Goal: Contribute content: Add original content to the website for others to see

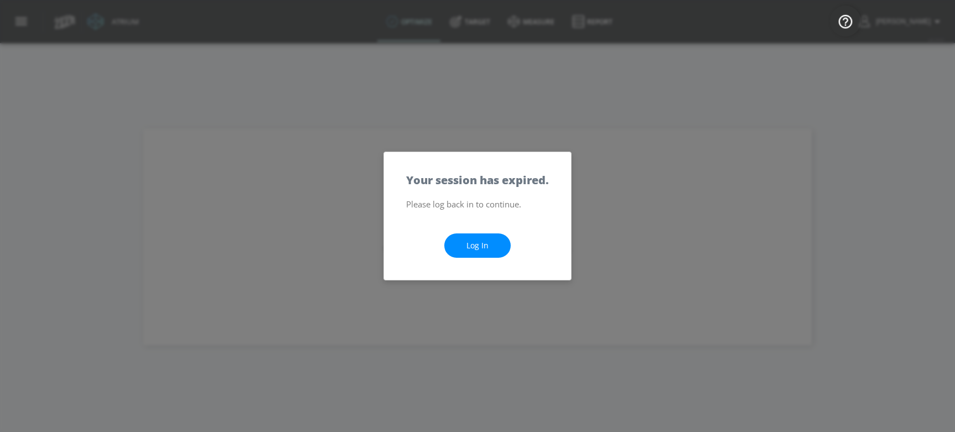
click at [480, 246] on link "Log In" at bounding box center [477, 245] width 66 height 25
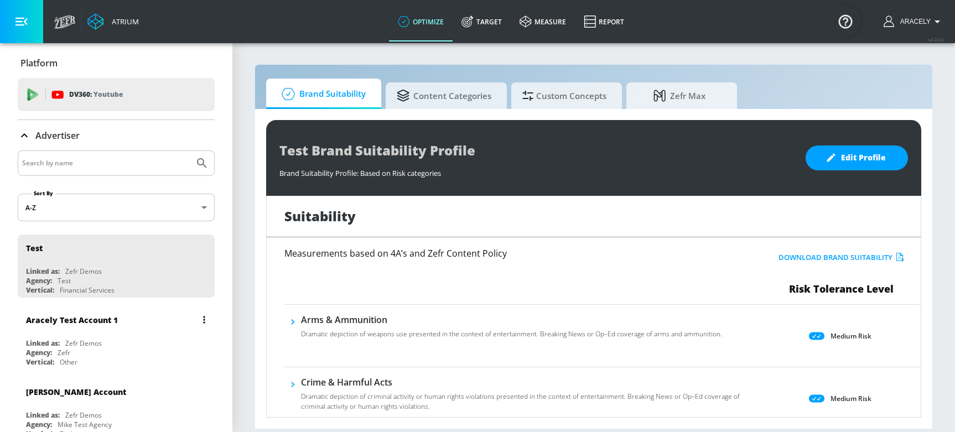
click at [79, 335] on div "[PERSON_NAME] Account 1 Linked as: Zefr Demos Agency: Zefr Vertical: Other" at bounding box center [116, 338] width 197 height 63
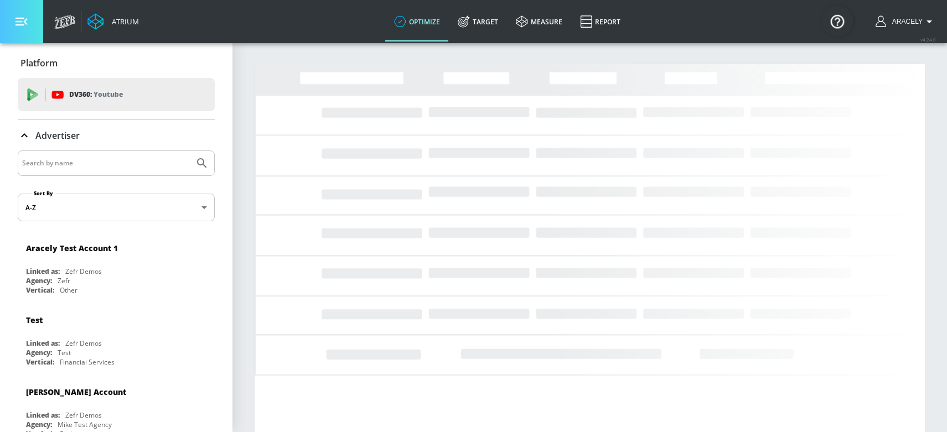
click at [30, 16] on button "button" at bounding box center [21, 21] width 43 height 43
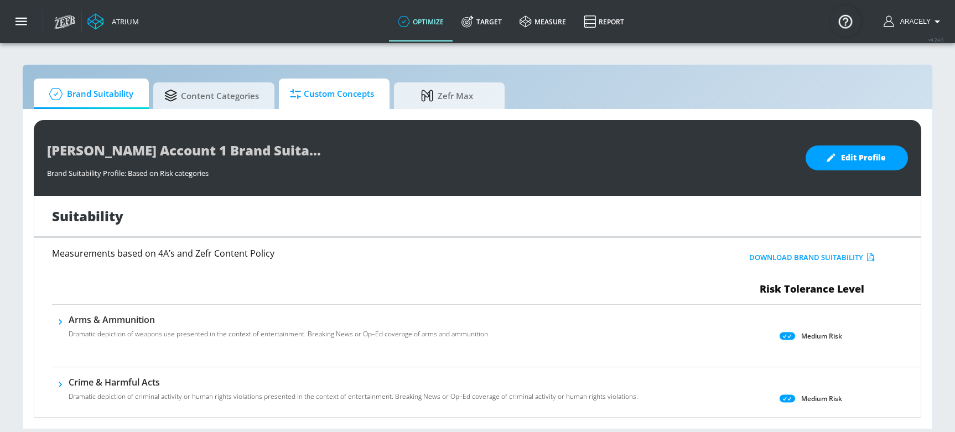
click at [326, 98] on span "Custom Concepts" at bounding box center [332, 94] width 84 height 27
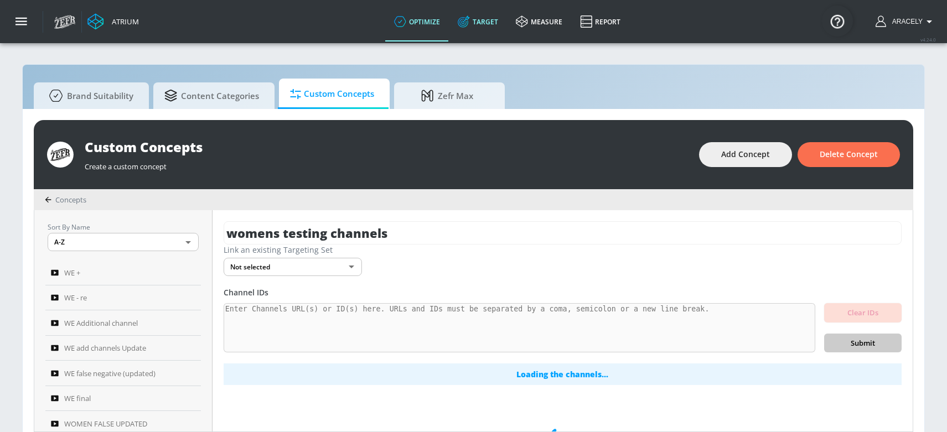
click at [498, 24] on link "Target" at bounding box center [478, 22] width 58 height 40
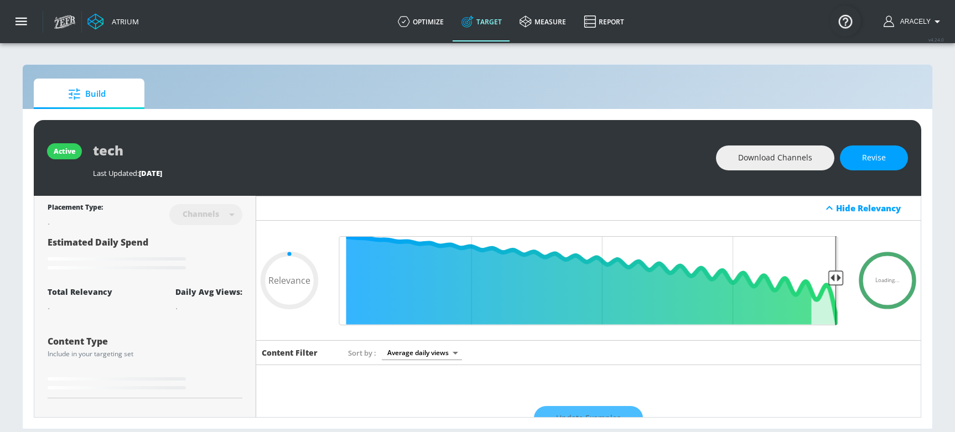
drag, startPoint x: 306, startPoint y: 430, endPoint x: 312, endPoint y: 426, distance: 7.2
click at [311, 432] on html "Atrium optimize Target measure Report optimize Target measure Report v 4.24.0 A…" at bounding box center [477, 216] width 955 height 432
click at [314, 429] on section "Build active tech Last Updated: [DATE] Download Channels Revise Placement Type:…" at bounding box center [477, 237] width 955 height 390
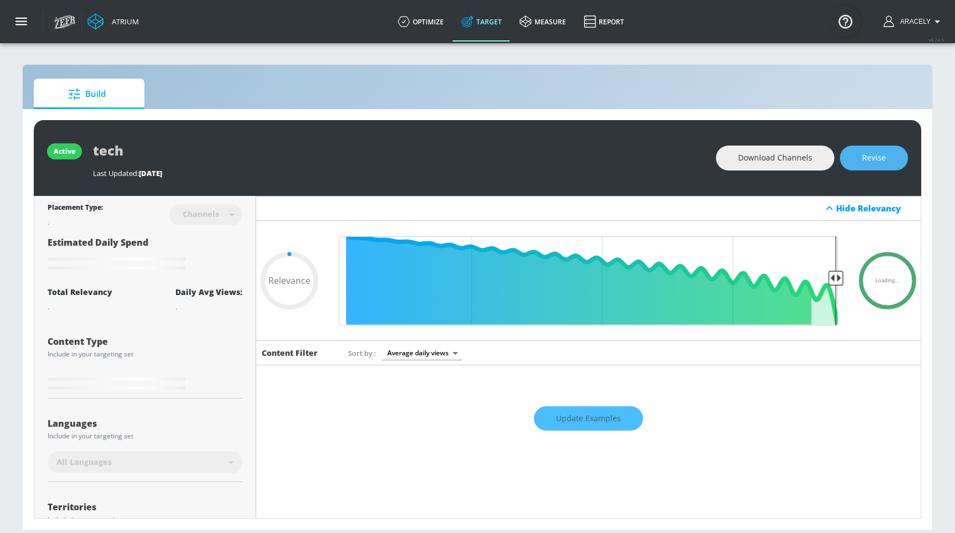
click at [873, 159] on span "Revise" at bounding box center [874, 158] width 24 height 14
type input "0.05"
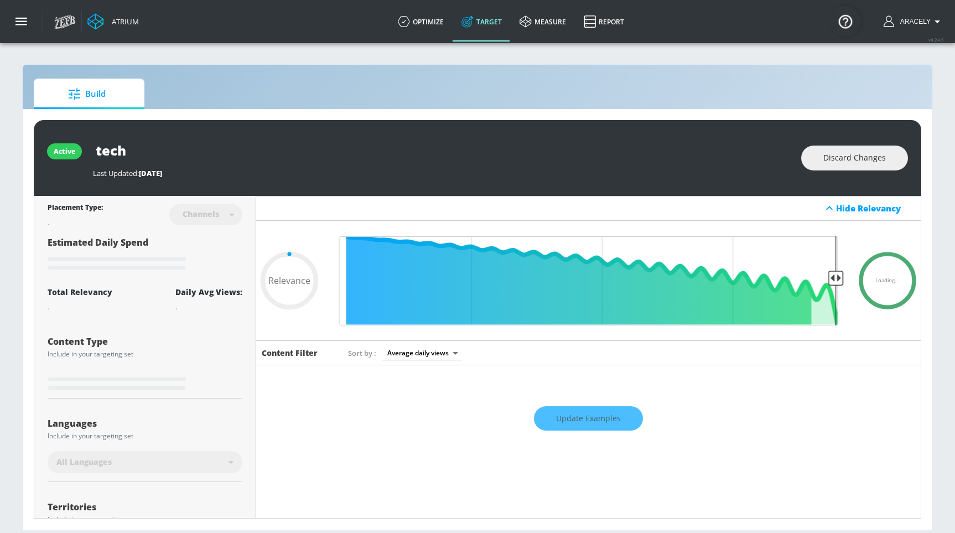
click at [173, 159] on input "tech" at bounding box center [231, 150] width 277 height 25
click at [173, 158] on input "tech" at bounding box center [231, 150] width 277 height 25
type input "B"
type input "0.05"
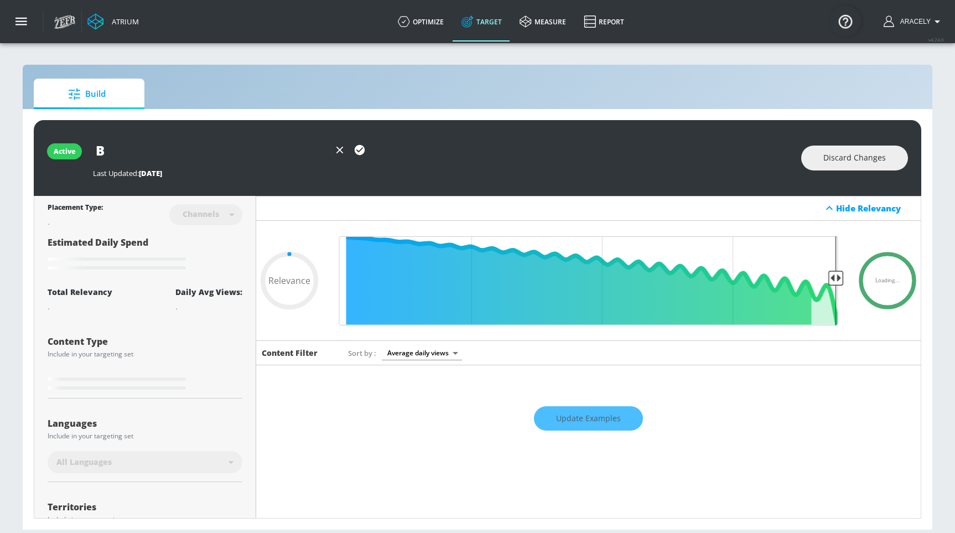
type input "Be"
type input "0.05"
type input "Bea"
type input "0.05"
type input "Beau"
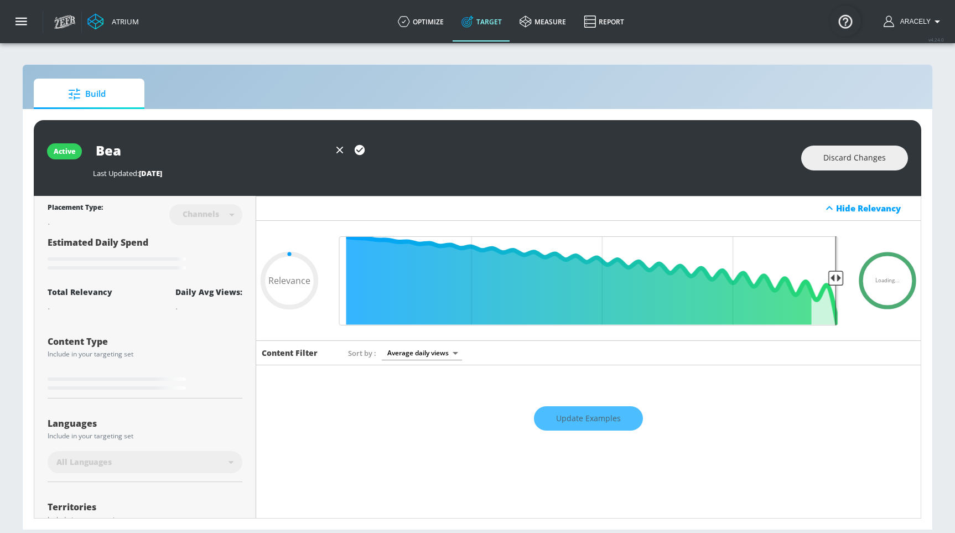
type input "0.05"
type input "Beauy"
type input "0.05"
type input "Beauyt"
type input "0.05"
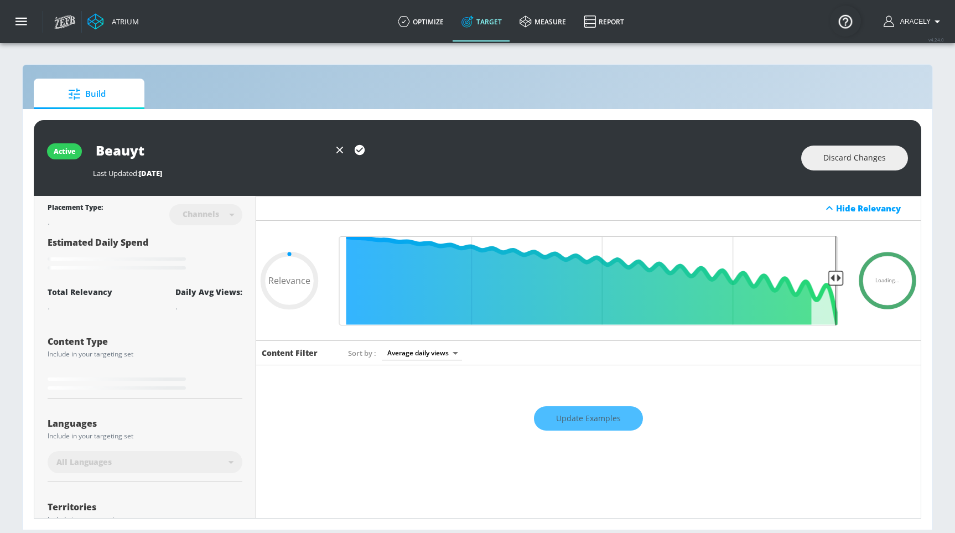
type input "Beauyt"
type input "0.05"
click at [164, 148] on input "Beauyt" at bounding box center [211, 150] width 237 height 25
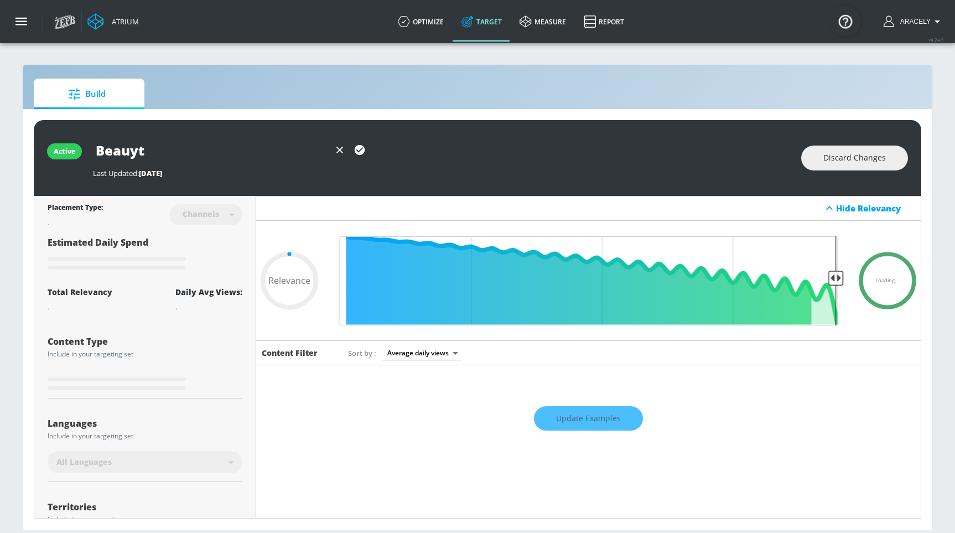
type input "B"
type input "0.05"
type input "Be"
type input "0.05"
type input "Beu"
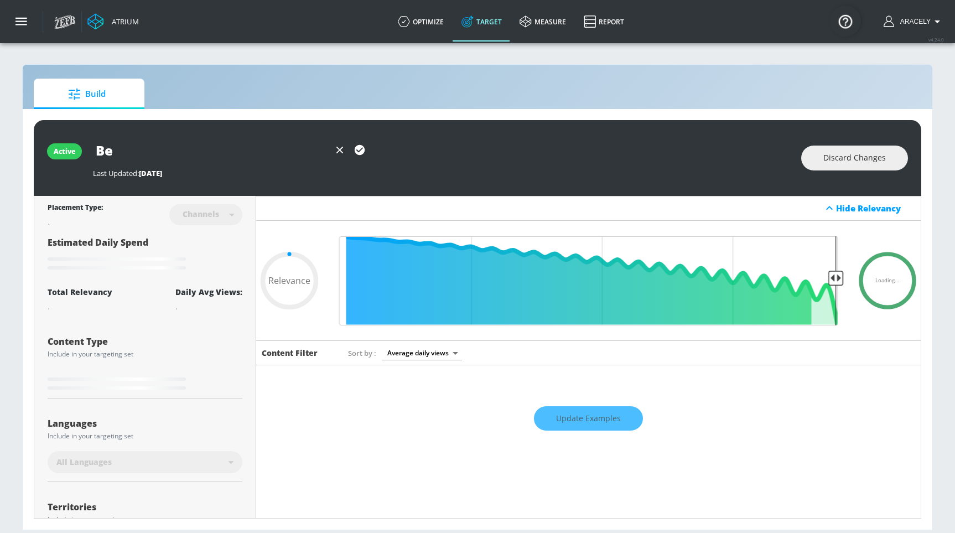
type input "0.05"
type input "Beua"
type input "0.05"
type input "Beuat"
type input "0.05"
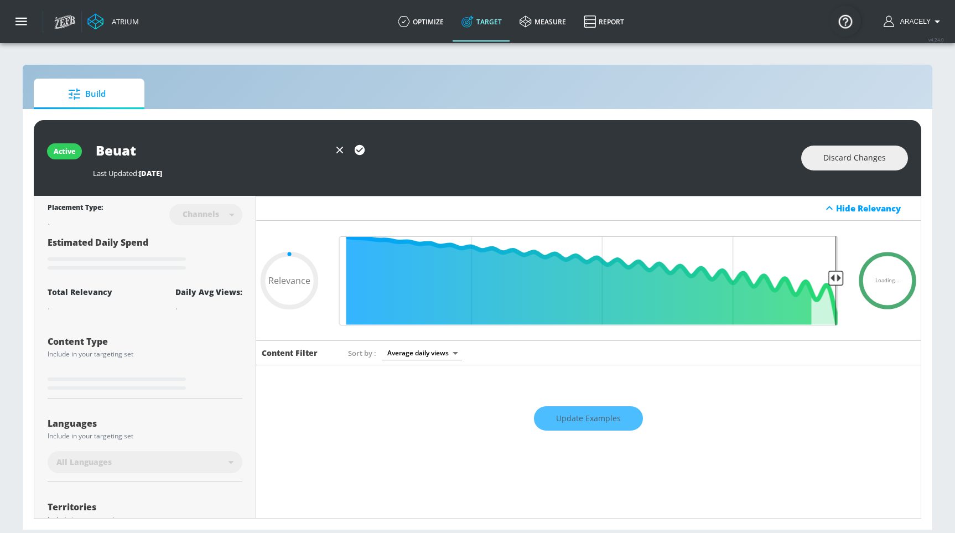
type input "Beuaty"
type input "0.05"
type input "Beuaty"
type input "0.05"
type input "Beuaty"
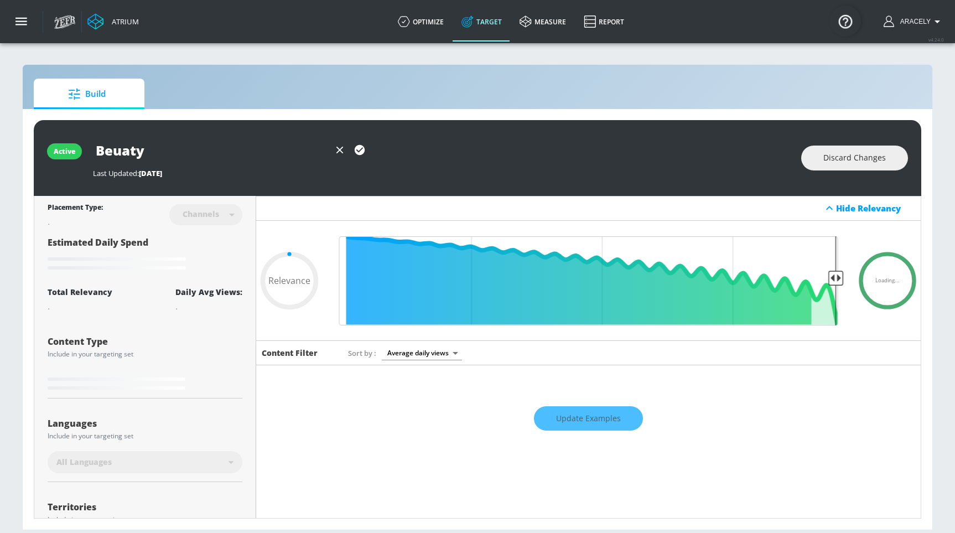
type input "0.05"
type input "Beuat"
type input "0.05"
type input "Beua"
type input "0.05"
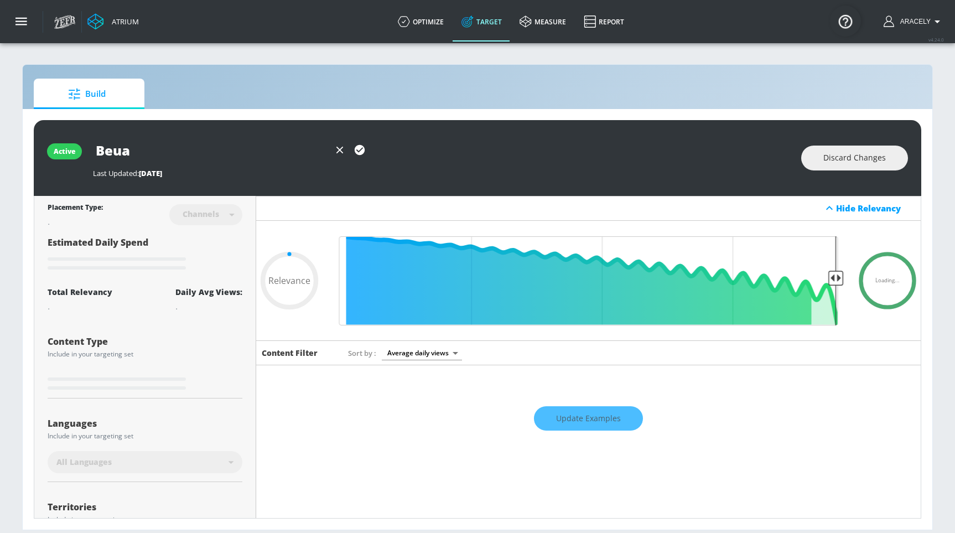
type input "Beu"
type input "0.05"
type input "Be"
type input "0.05"
type input "Bea"
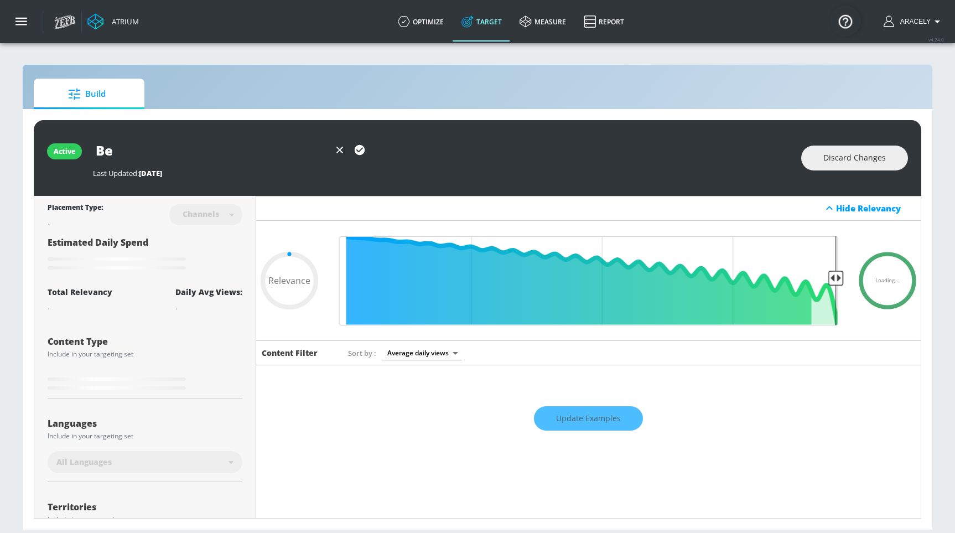
type input "0.05"
type input "Beau"
type input "0.05"
type input "Beaut"
type input "0.05"
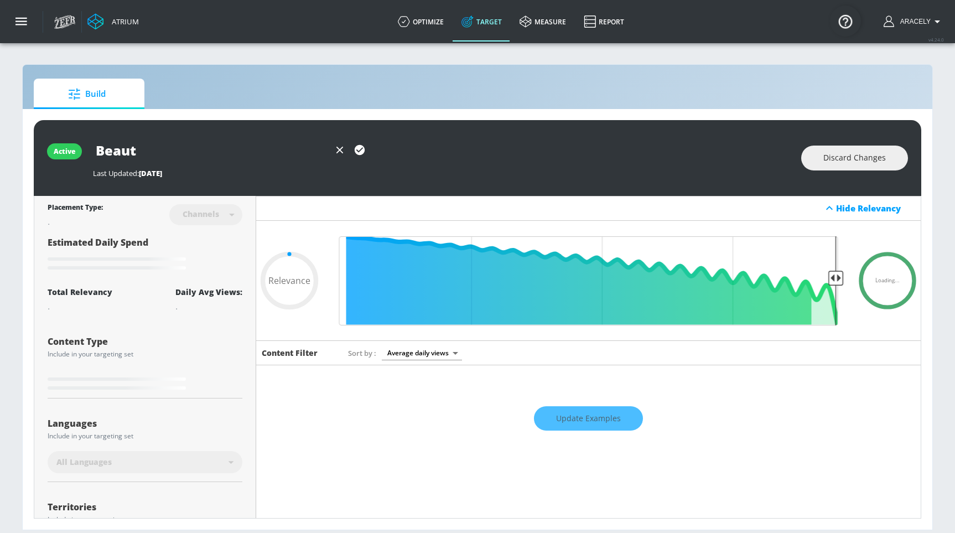
type input "Beauty"
type input "0.05"
type input "Beauty"
type input "0.05"
type input "Beauty +"
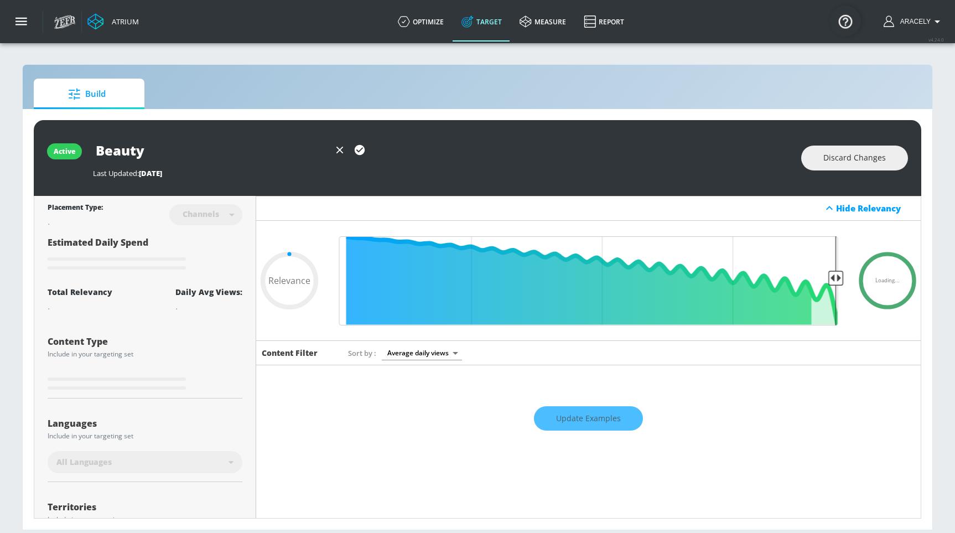
type input "0.05"
type input "Beauty +"
type input "0.05"
type input "Beauty + P"
type input "0.05"
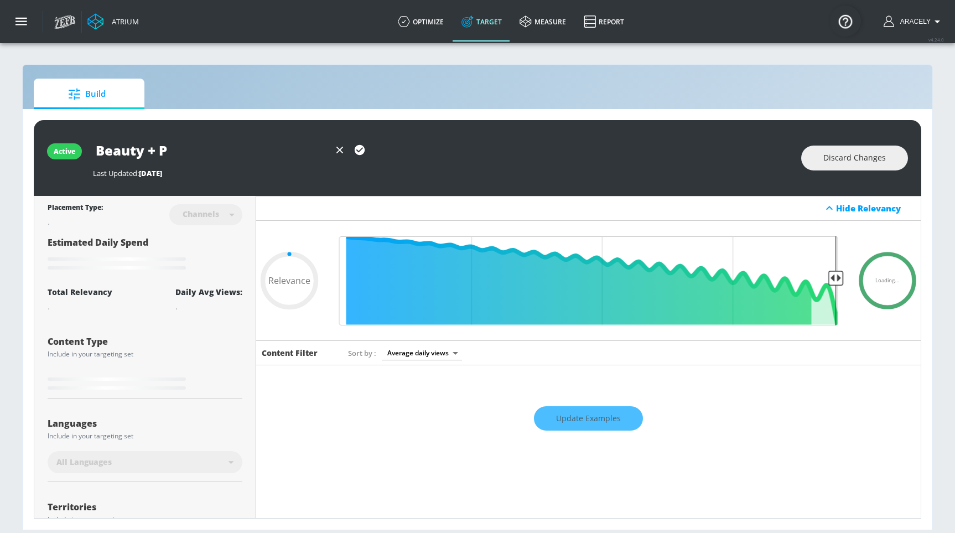
type input "Beauty + Pe"
type input "0.05"
type input "Beauty + Per"
type input "0.05"
type input "Beauty + Perc"
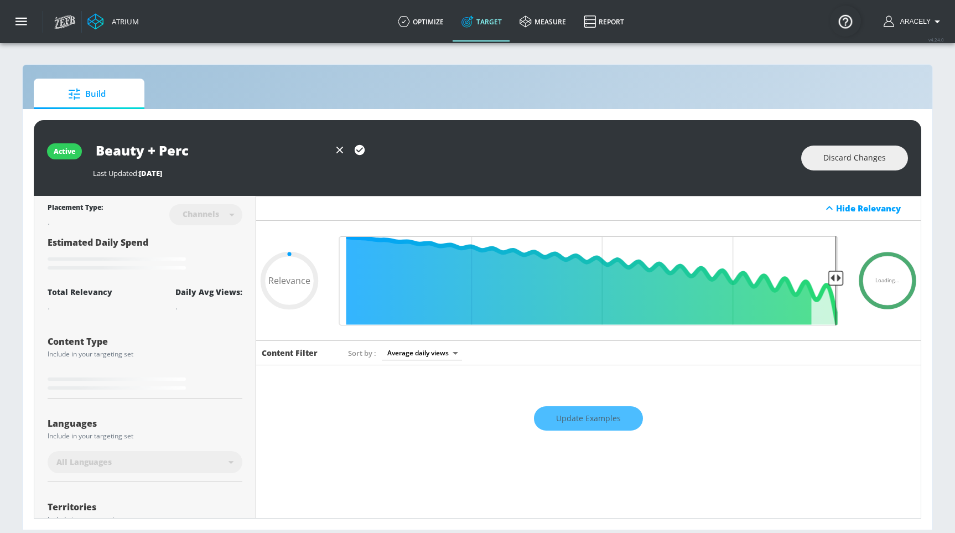
type input "0.6"
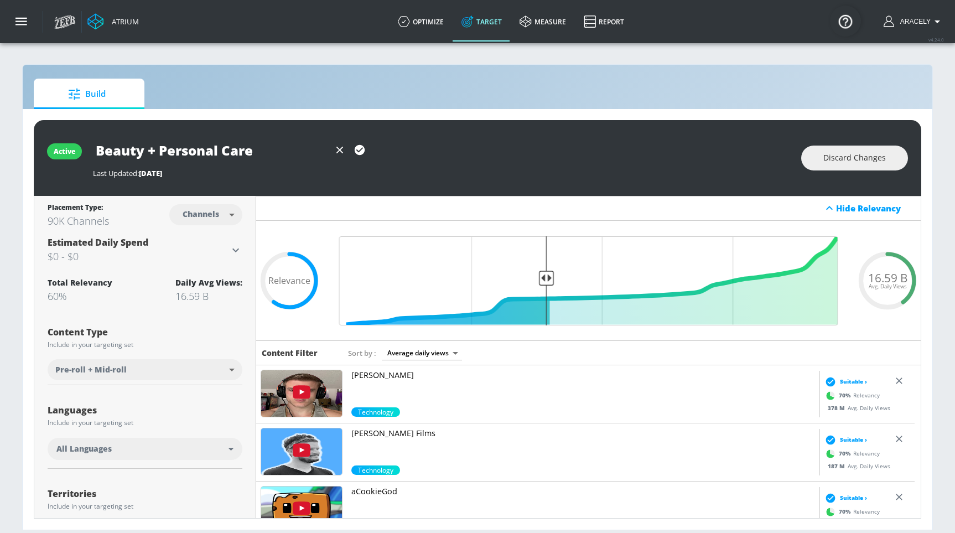
type input "Beauty + Personal Care"
click at [357, 148] on icon "button" at bounding box center [360, 150] width 10 height 10
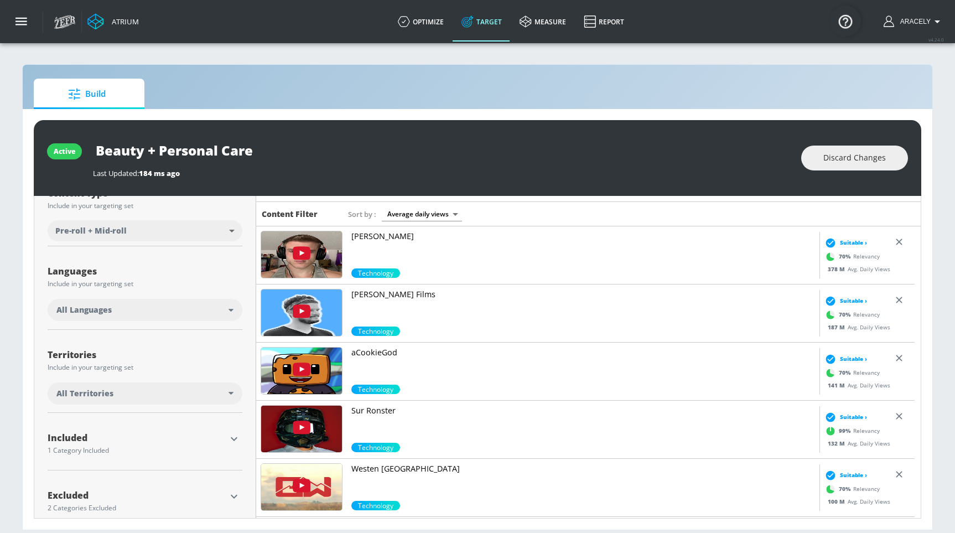
scroll to position [158, 0]
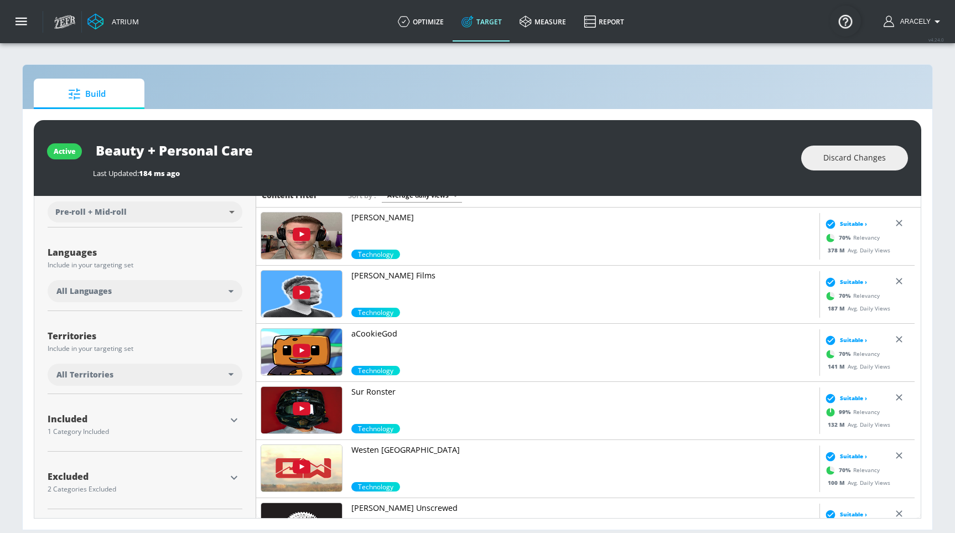
click at [226, 427] on div at bounding box center [234, 420] width 17 height 17
click at [232, 421] on icon "button" at bounding box center [234, 420] width 7 height 4
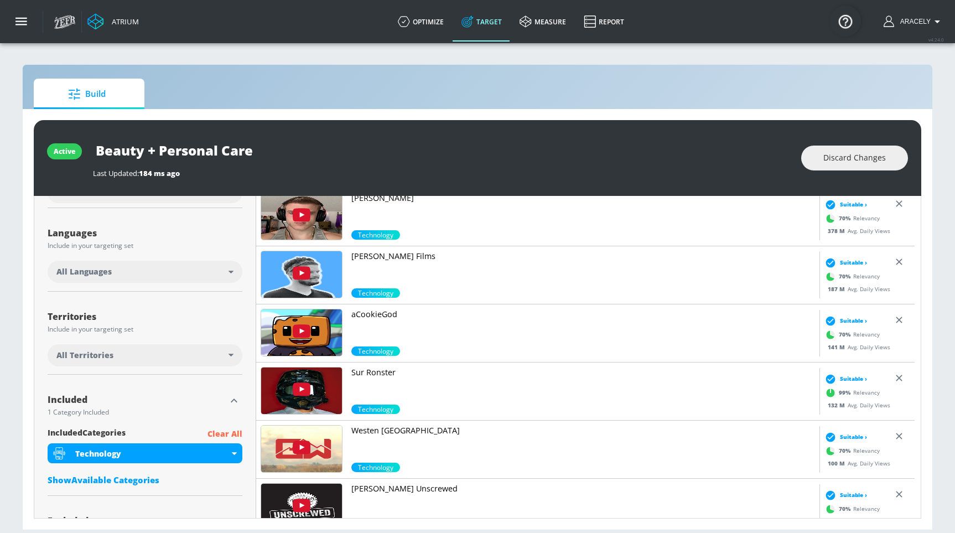
click at [219, 432] on p "Clear All" at bounding box center [224, 434] width 35 height 14
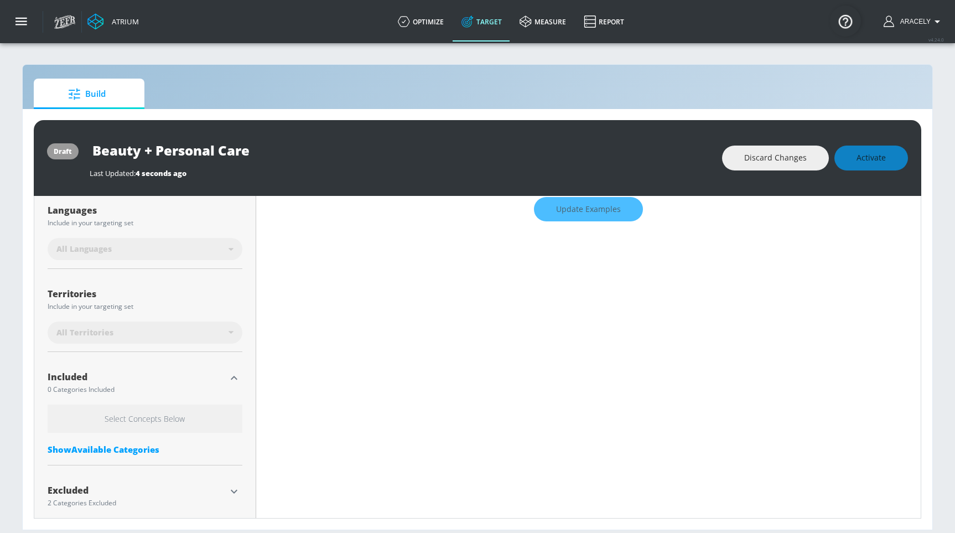
scroll to position [223, 0]
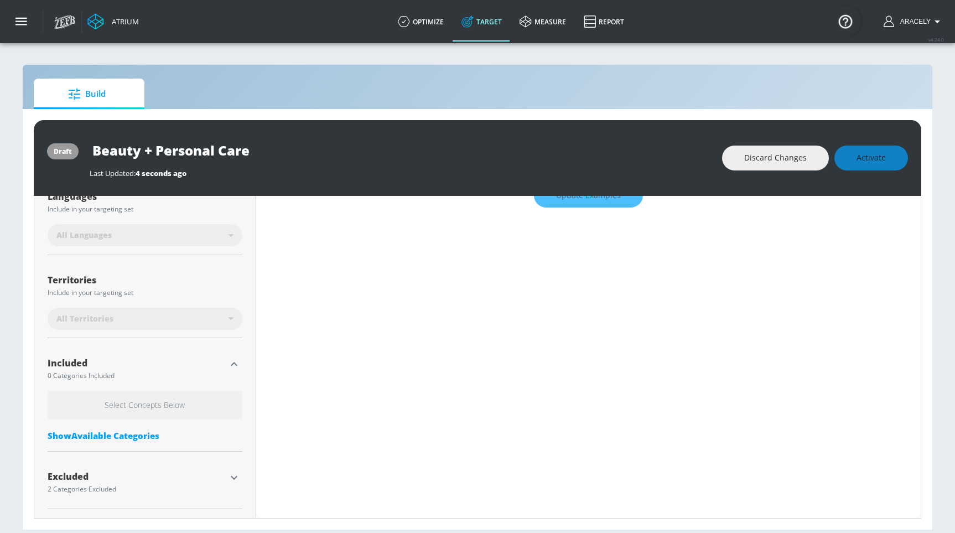
click at [233, 368] on icon "button" at bounding box center [233, 363] width 13 height 13
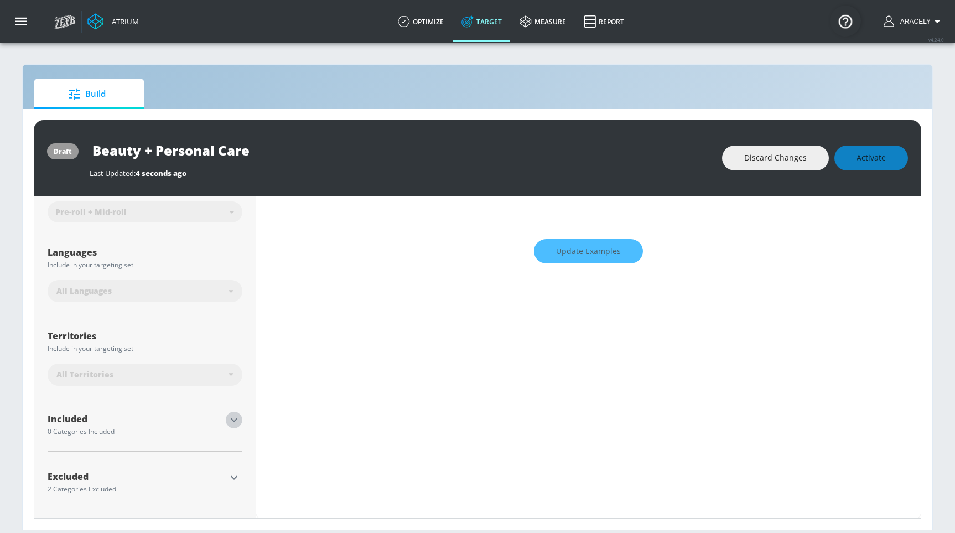
click at [227, 419] on icon "button" at bounding box center [233, 419] width 13 height 13
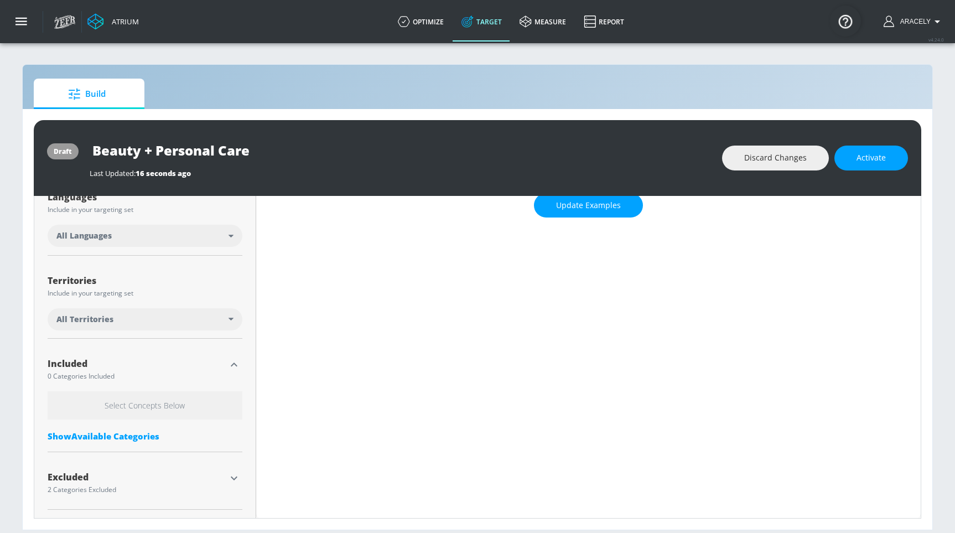
scroll to position [214, 0]
click at [108, 432] on div "Show Available Categories" at bounding box center [145, 435] width 195 height 11
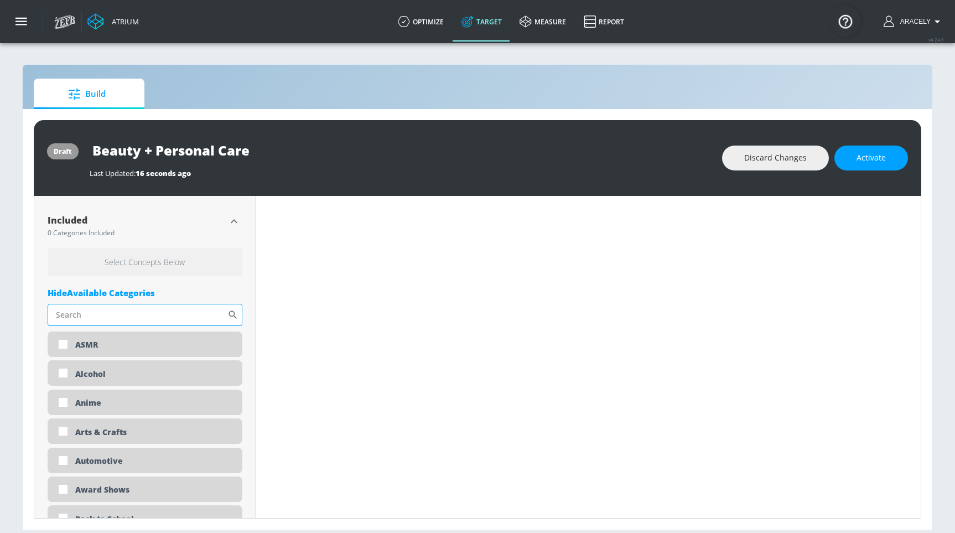
scroll to position [584, 0]
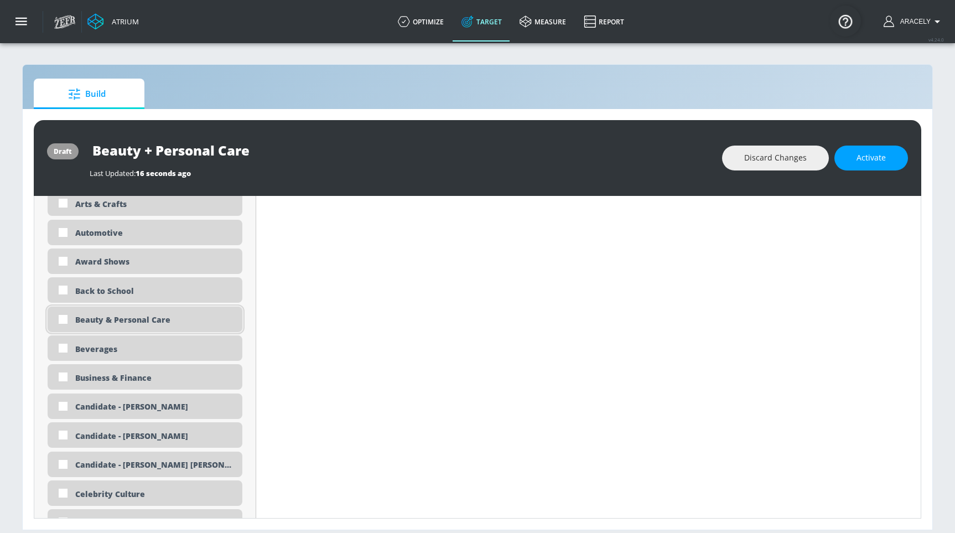
click at [140, 310] on div "Beauty & Personal Care" at bounding box center [145, 319] width 195 height 25
checkbox input "true"
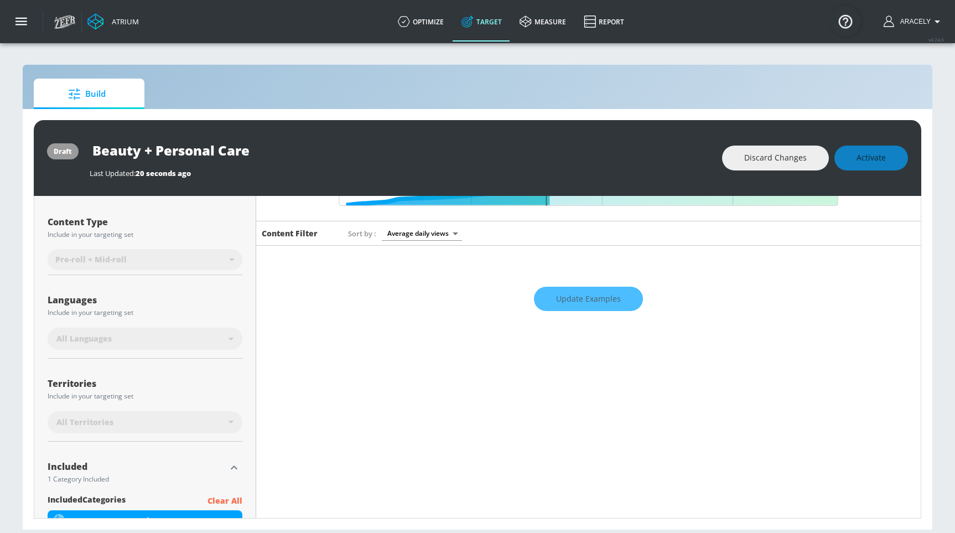
scroll to position [0, 0]
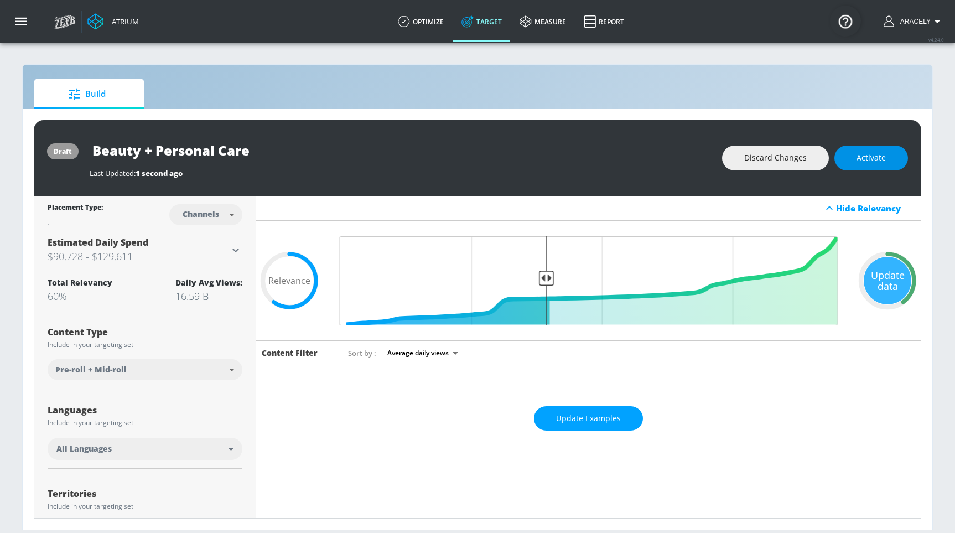
click at [868, 158] on span "Activate" at bounding box center [870, 158] width 29 height 14
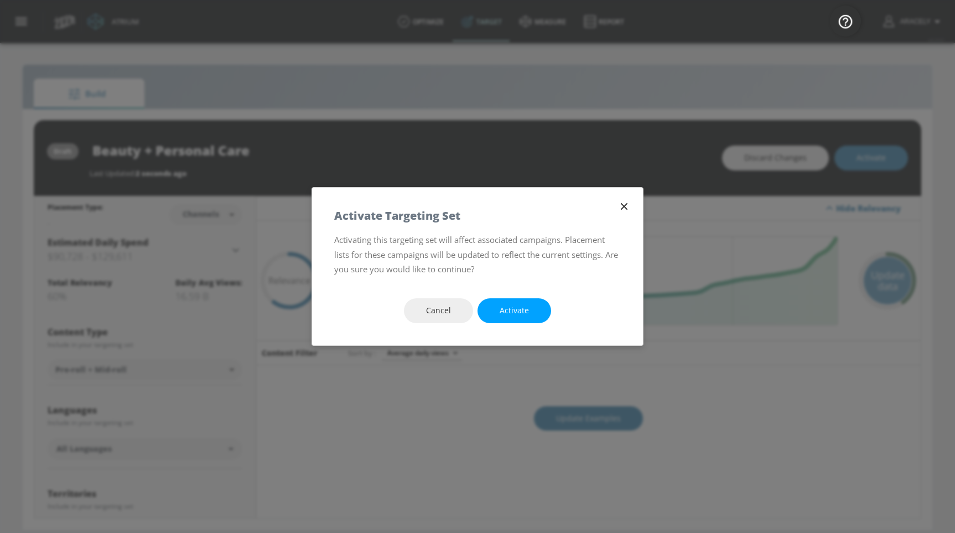
click at [527, 313] on span "Activate" at bounding box center [514, 311] width 29 height 14
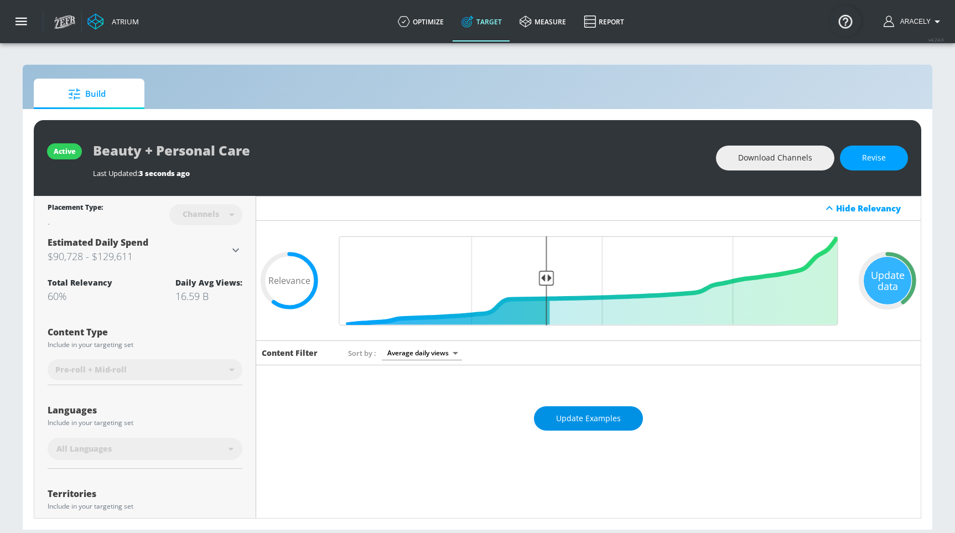
click at [599, 426] on button "Update Examples" at bounding box center [588, 418] width 109 height 25
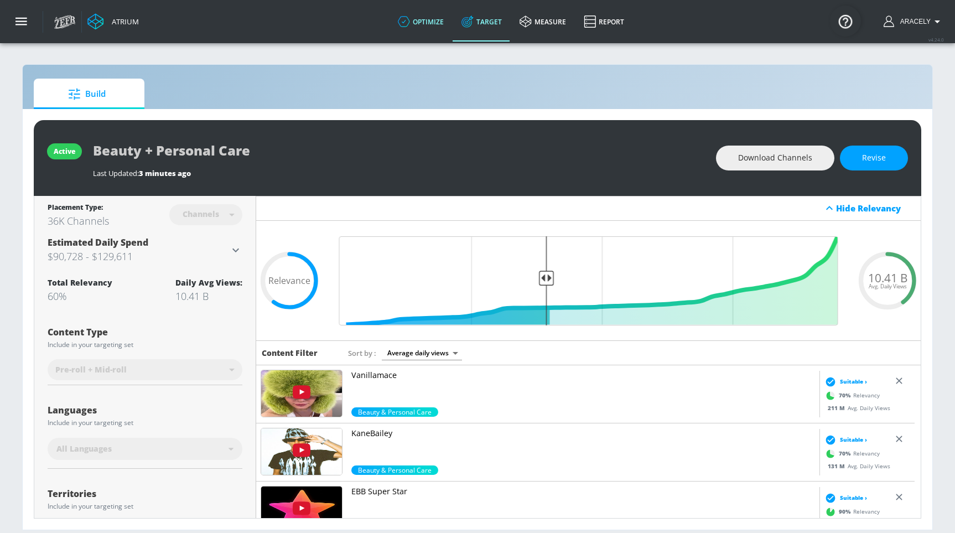
click at [429, 33] on link "optimize" at bounding box center [421, 22] width 64 height 40
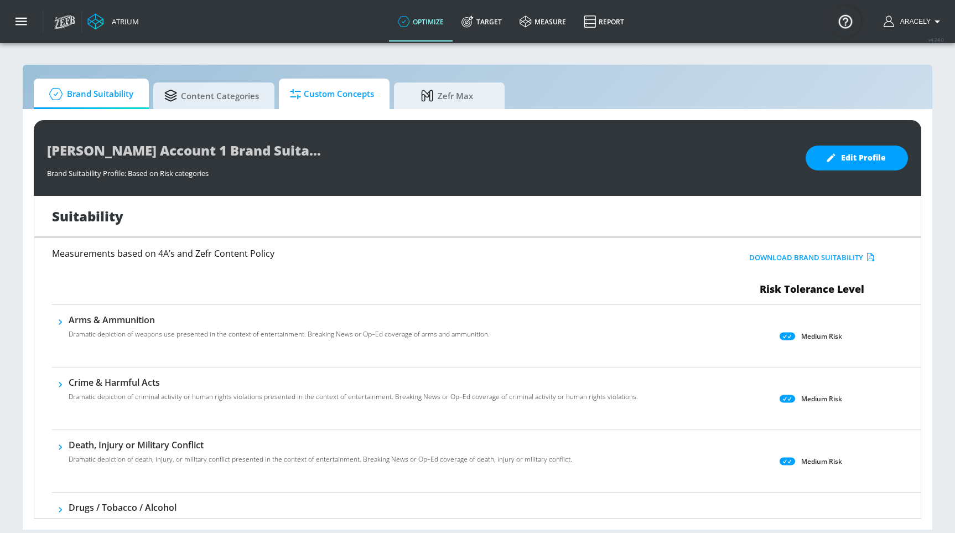
click at [322, 96] on span "Custom Concepts" at bounding box center [332, 94] width 84 height 27
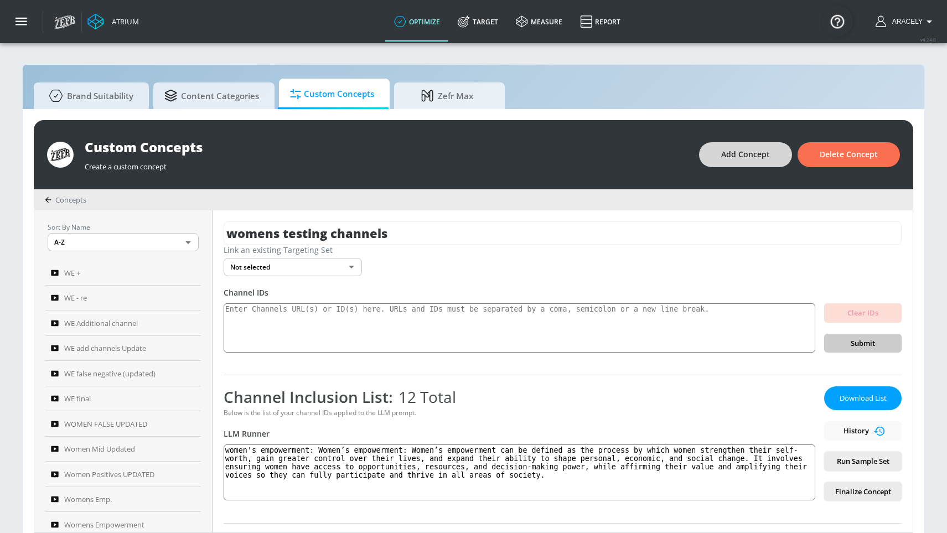
click at [726, 158] on span "Add Concept" at bounding box center [745, 155] width 49 height 14
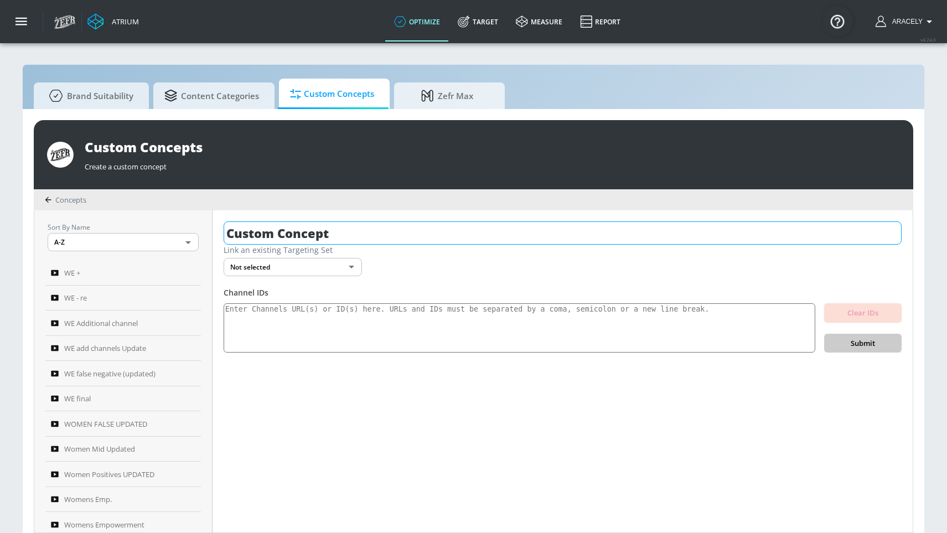
click at [387, 243] on input "Custom Concept" at bounding box center [563, 232] width 678 height 23
click at [387, 242] on input "Custom Concept" at bounding box center [563, 232] width 678 height 23
type input "T"
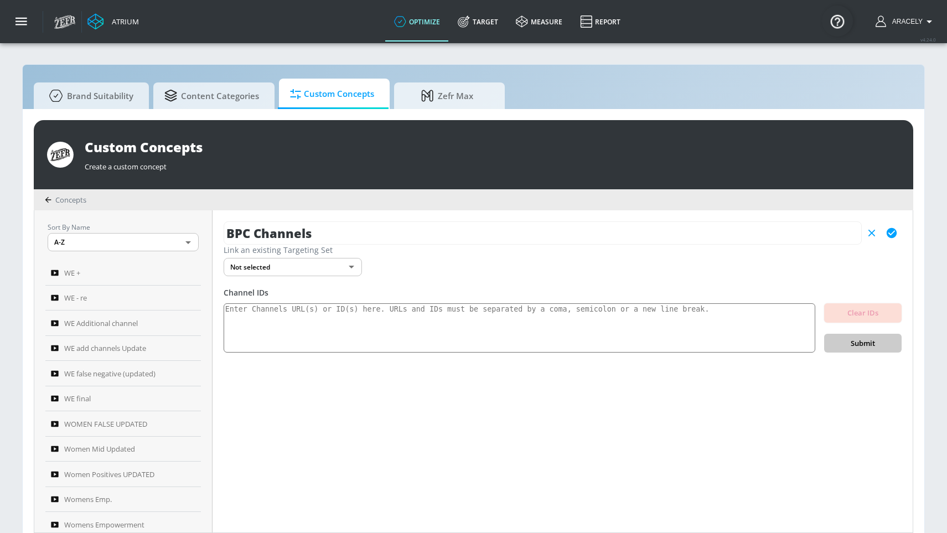
type input "BPC Channels"
click at [894, 236] on icon "button" at bounding box center [891, 233] width 10 height 10
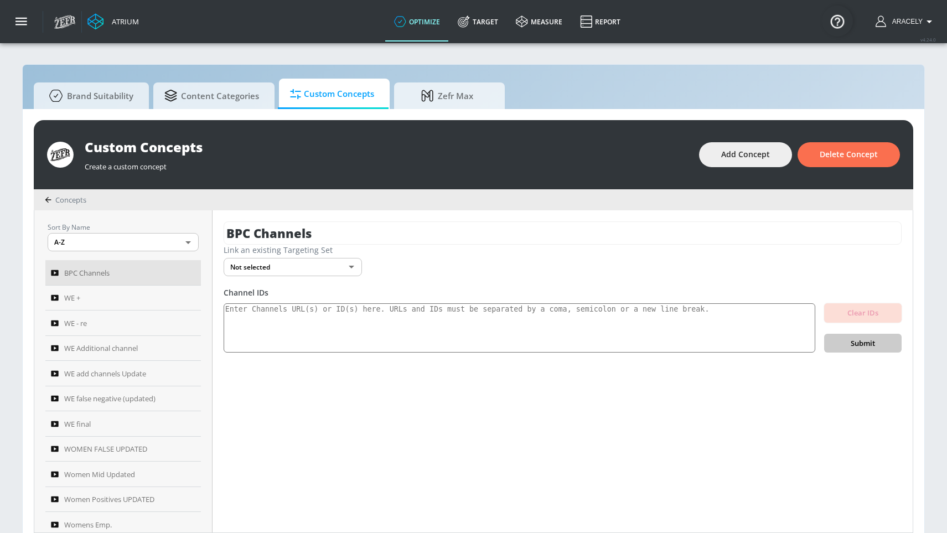
click at [337, 269] on body "Atrium optimize Target measure Report optimize Target measure Report v 4.24.0 A…" at bounding box center [473, 272] width 947 height 544
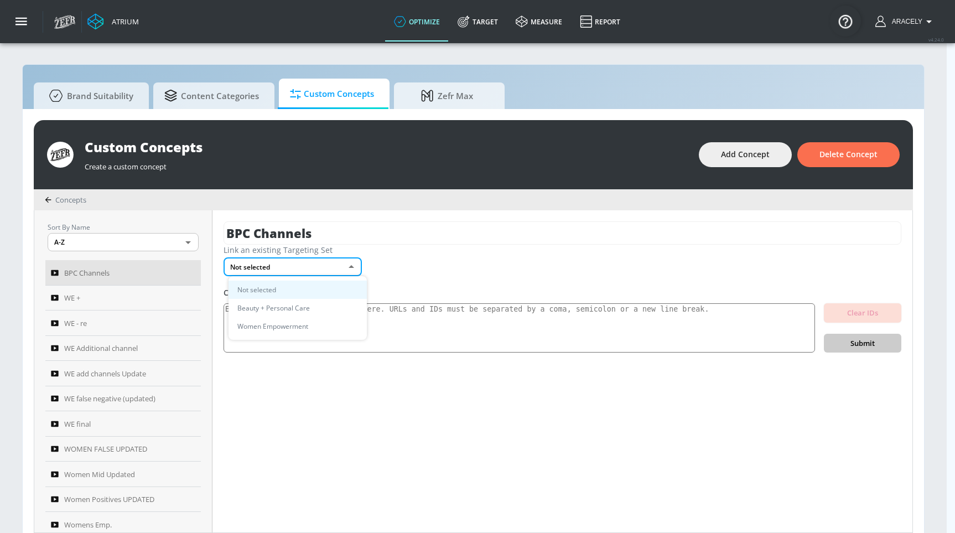
click at [318, 305] on li "Beauty + Personal Care" at bounding box center [297, 308] width 138 height 18
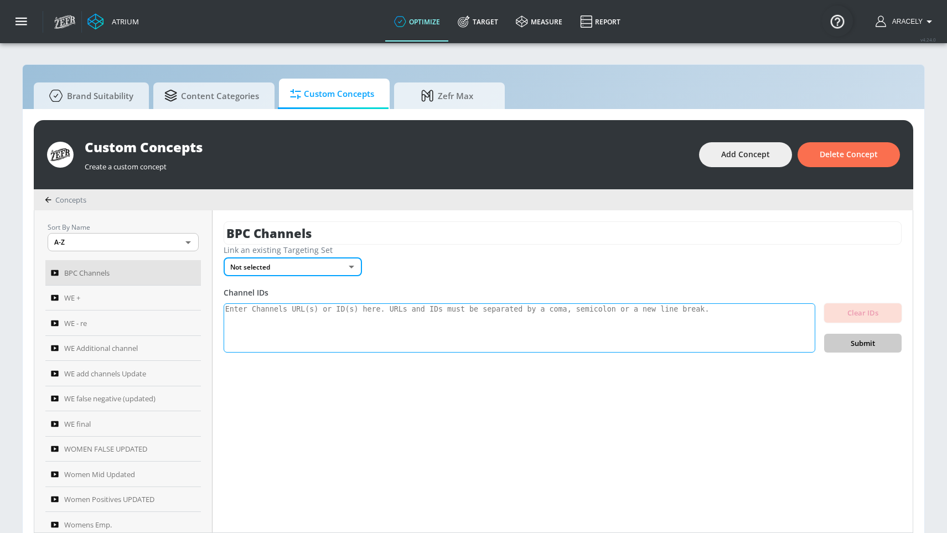
type input "36ea7def-f243-4077-84bd-e48e3dee47b7"
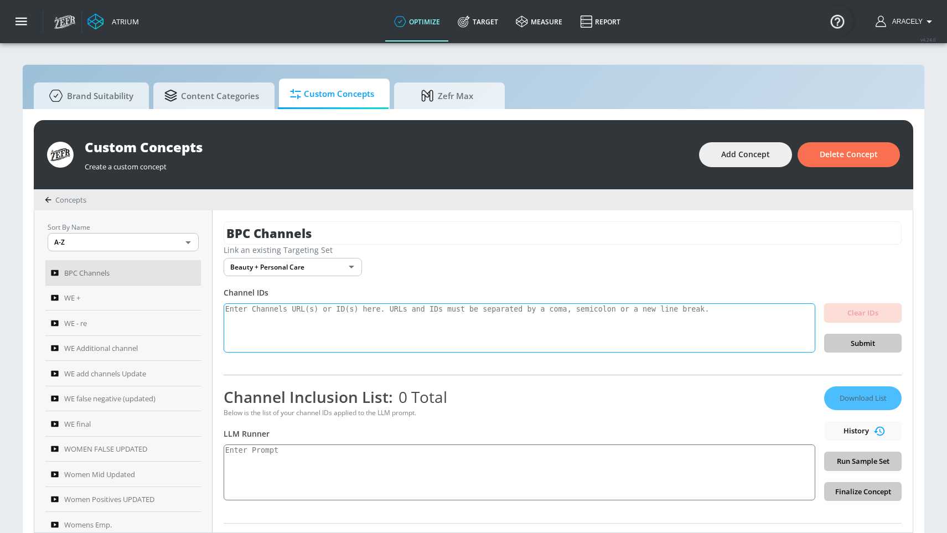
click at [464, 318] on textarea at bounding box center [519, 328] width 591 height 50
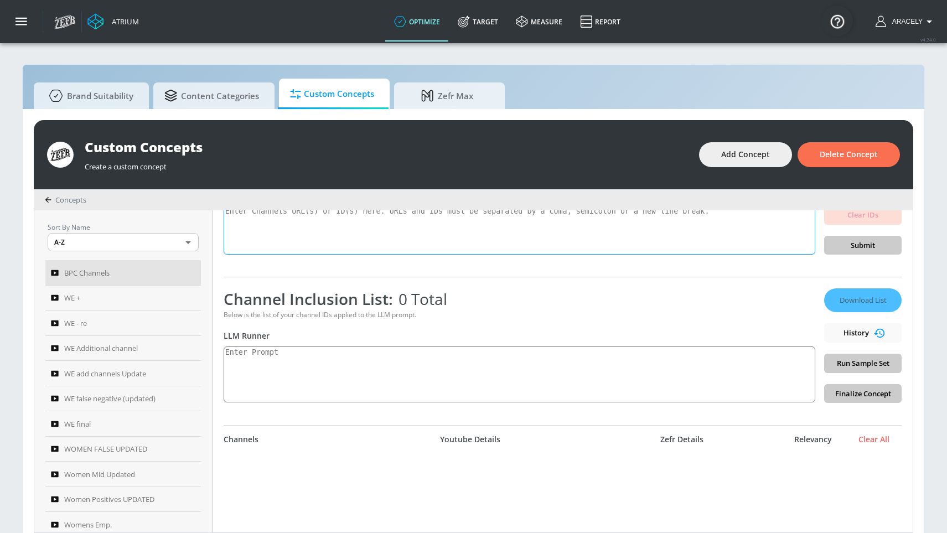
scroll to position [100, 0]
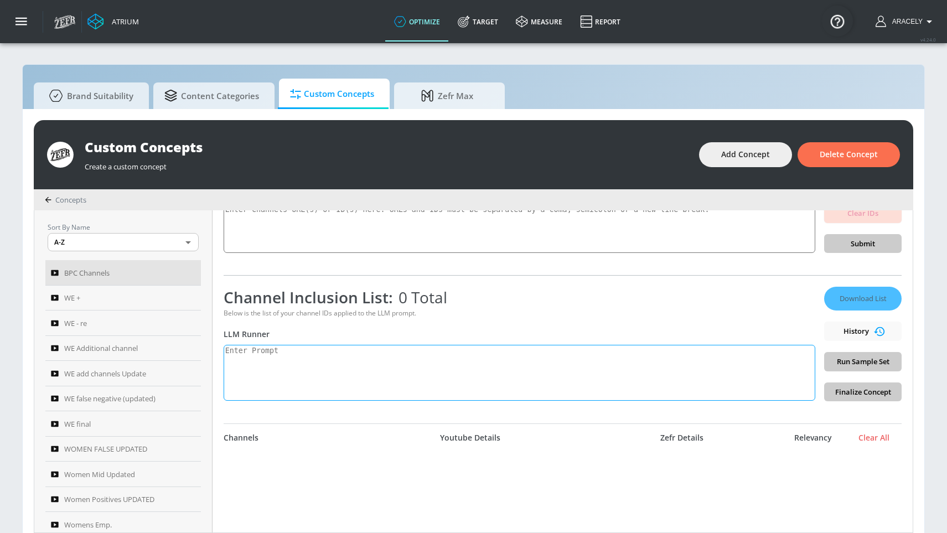
click at [354, 375] on textarea at bounding box center [519, 373] width 591 height 56
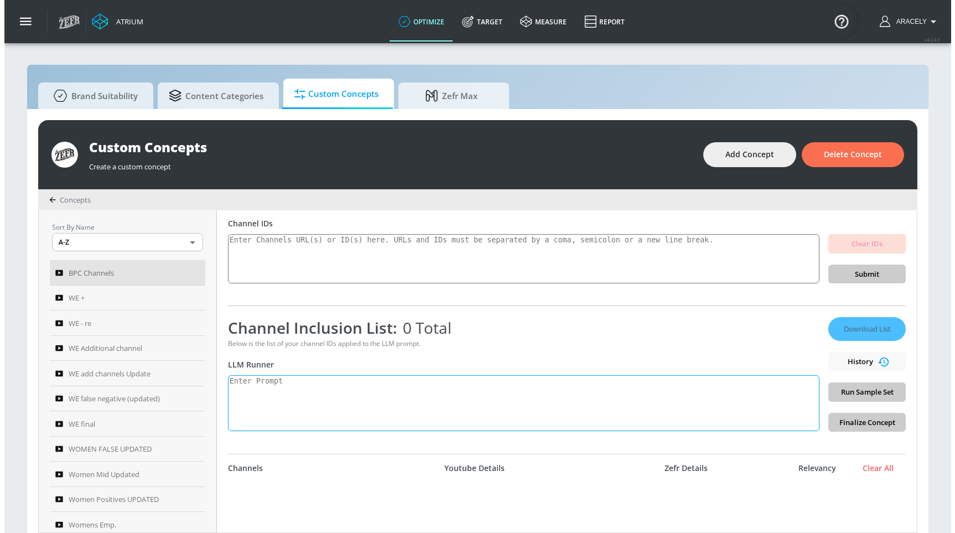
scroll to position [0, 0]
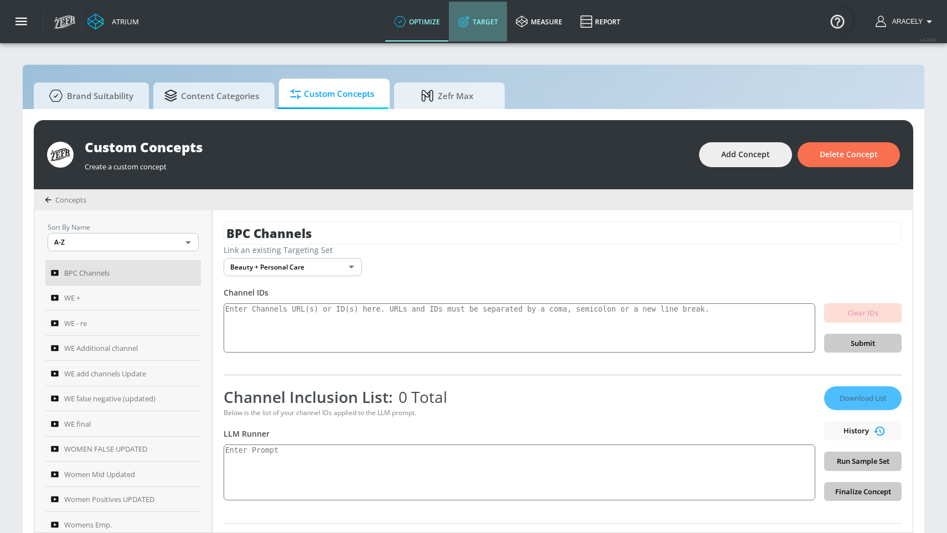
drag, startPoint x: 491, startPoint y: 29, endPoint x: 487, endPoint y: 35, distance: 7.4
click at [491, 29] on link "Target" at bounding box center [478, 22] width 58 height 40
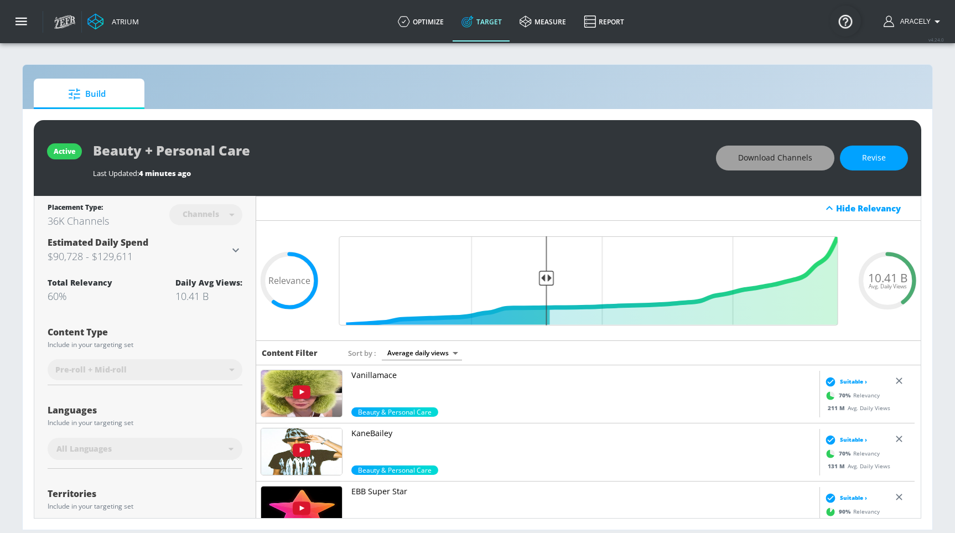
click at [752, 168] on button "Download Channels" at bounding box center [775, 158] width 118 height 25
click at [411, 24] on link "optimize" at bounding box center [421, 22] width 64 height 40
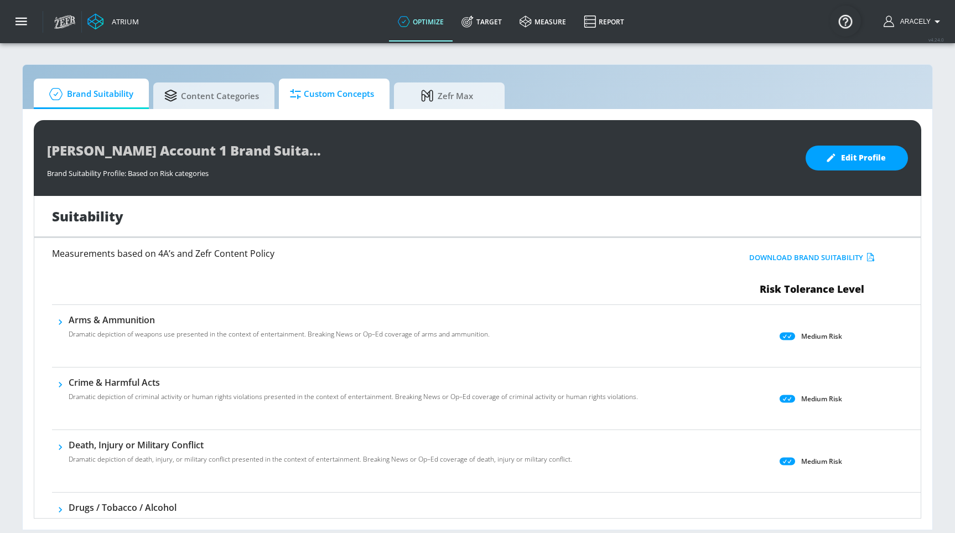
click at [318, 98] on span "Custom Concepts" at bounding box center [332, 94] width 84 height 27
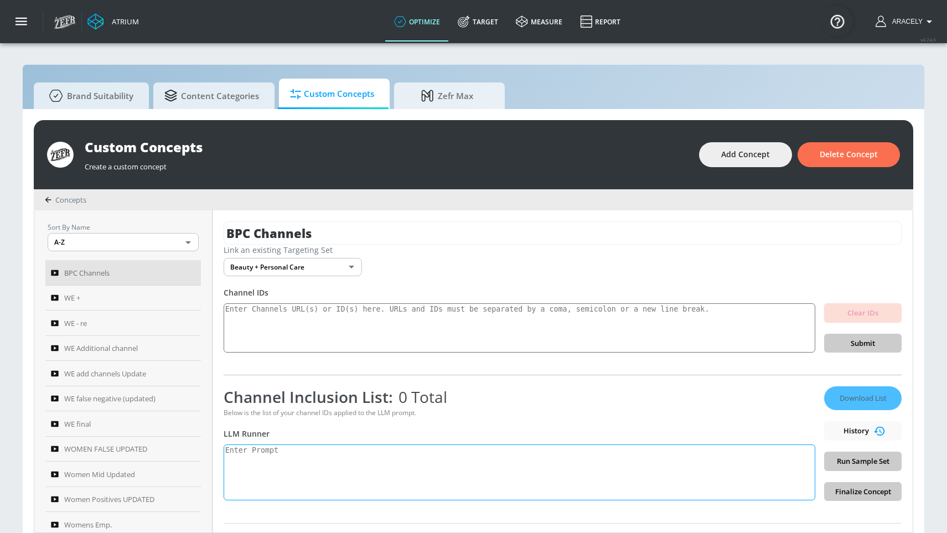
click at [261, 432] on textarea at bounding box center [519, 472] width 591 height 56
paste textarea "Beauty and Personal Care content can include but is not limited to makeup, hair…"
drag, startPoint x: 231, startPoint y: 449, endPoint x: 337, endPoint y: 451, distance: 106.3
click at [337, 432] on textarea "Beauty and Personal Care content can include but is not limited to makeup, hair…" at bounding box center [519, 472] width 591 height 56
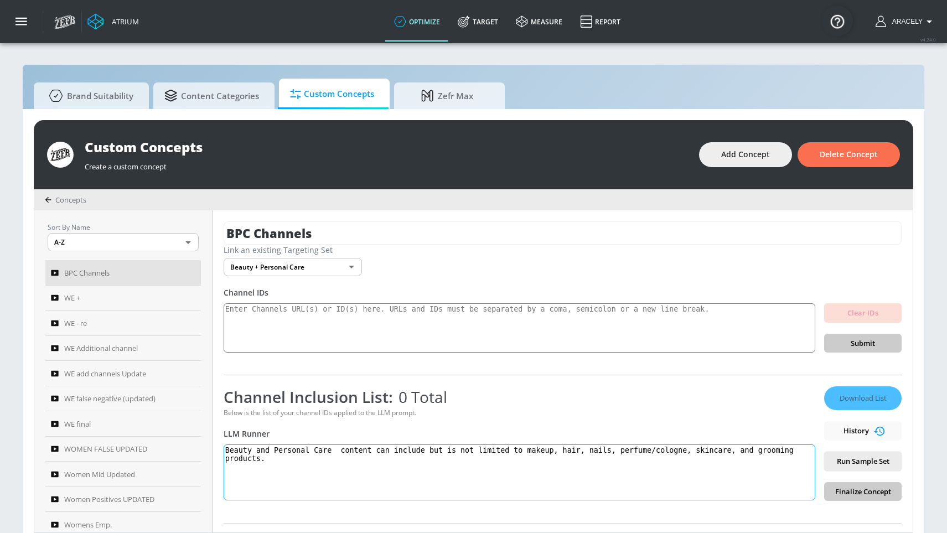
paste textarea "Beauty and Personal Care"
click at [336, 432] on textarea "Beauty and Personal Care Beauty and Personal Care content can include but is no…" at bounding box center [519, 472] width 591 height 56
type textarea "Beauty and Personal Care: Beauty and Personal Care content can include but is n…"
click at [256, 315] on textarea at bounding box center [519, 328] width 591 height 50
paste textarea "UCIH0E-zQ3-HzYDChlpafRsQ UCmQgPkVtuNfOulKBF7FTujg UCjdrGjv4bGt5HvApBe1HADQ UCWc…"
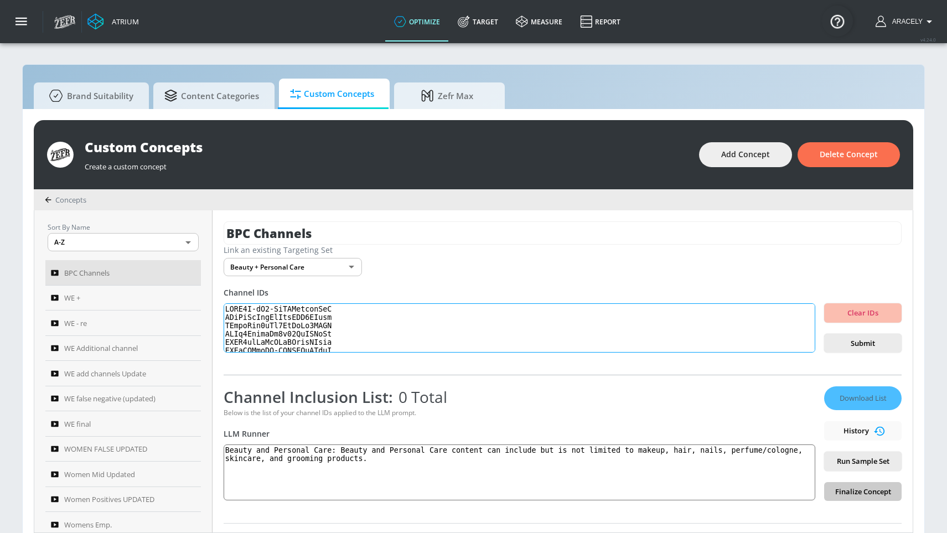
scroll to position [368, 0]
type textarea "UCIH0E-zQ3-HzYDChlpafRsQ UCmQgPkVtuNfOulKBF7FTujg UCjdrGjv4bGt5HvApBe1HADQ UCWc…"
click at [845, 346] on span "Submit" at bounding box center [863, 343] width 60 height 13
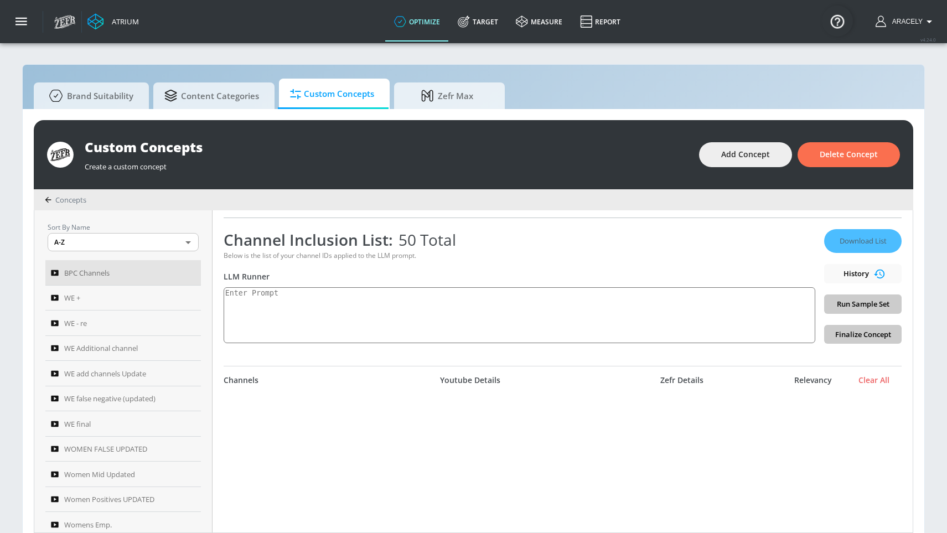
scroll to position [201, 0]
click at [462, 307] on textarea at bounding box center [519, 313] width 591 height 56
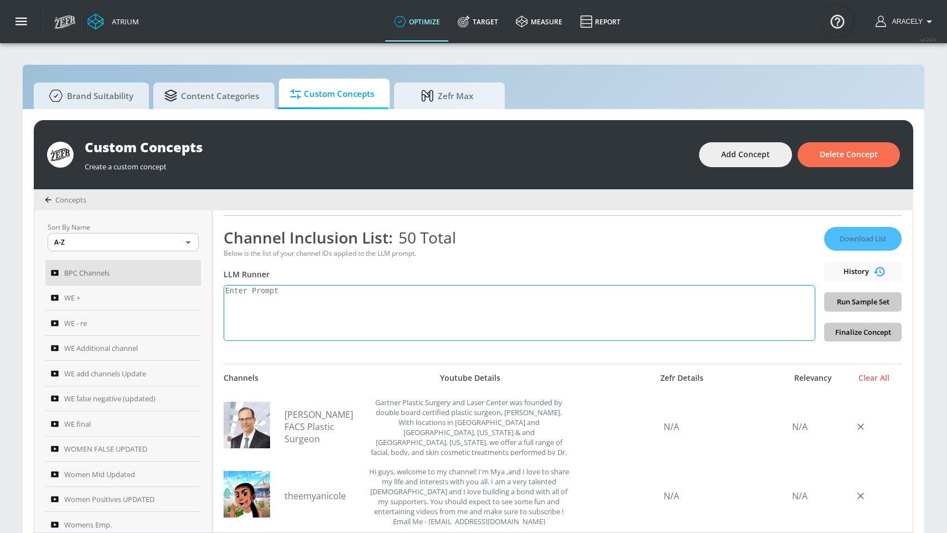
scroll to position [159, 0]
paste textarea "Beauty and Personal Care content can include but is not limited to makeup, hair…"
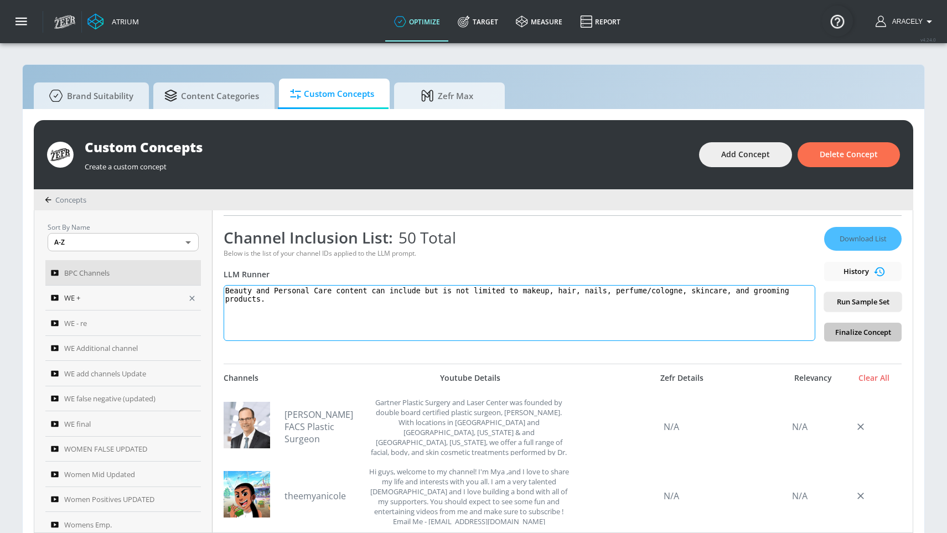
drag, startPoint x: 336, startPoint y: 290, endPoint x: 173, endPoint y: 288, distance: 163.8
click at [173, 288] on div "Sort By Name A-Z ASC ​ BPC Channels WE + WE - re WE Additional channel WE add c…" at bounding box center [473, 371] width 878 height 322
click at [337, 290] on textarea "Beauty and Personal Care content can include but is not limited to makeup, hair…" at bounding box center [519, 313] width 591 height 56
paste textarea "Beauty and Personal Care"
type textarea "Beauty and Personal Care: Beauty and Personal Care content can include but is n…"
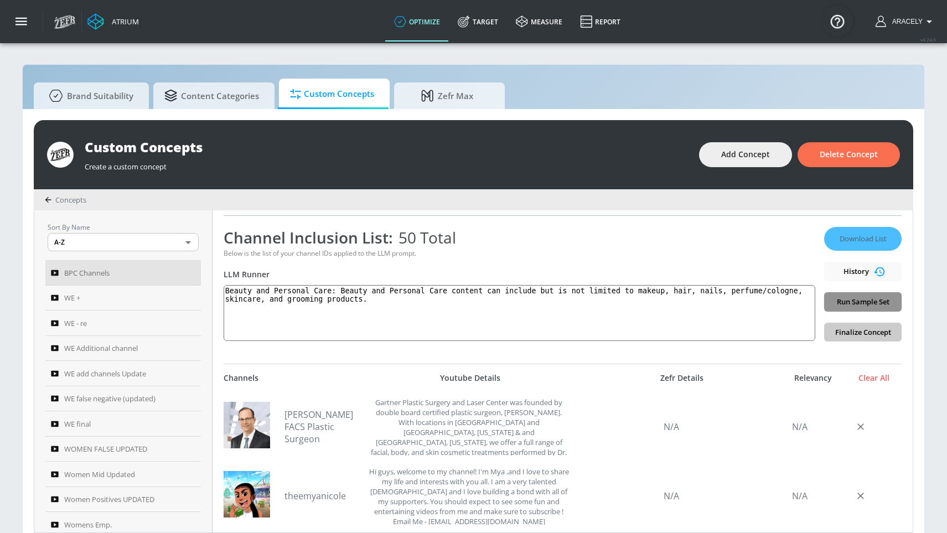
click at [833, 301] on span "Run Sample Set" at bounding box center [863, 301] width 60 height 13
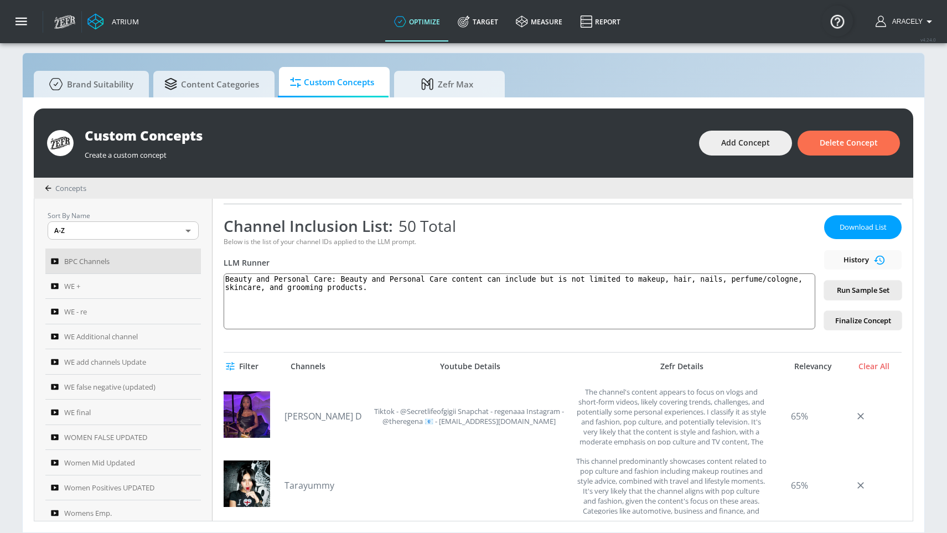
scroll to position [1316, 0]
click at [189, 262] on icon "button" at bounding box center [191, 261] width 5 height 5
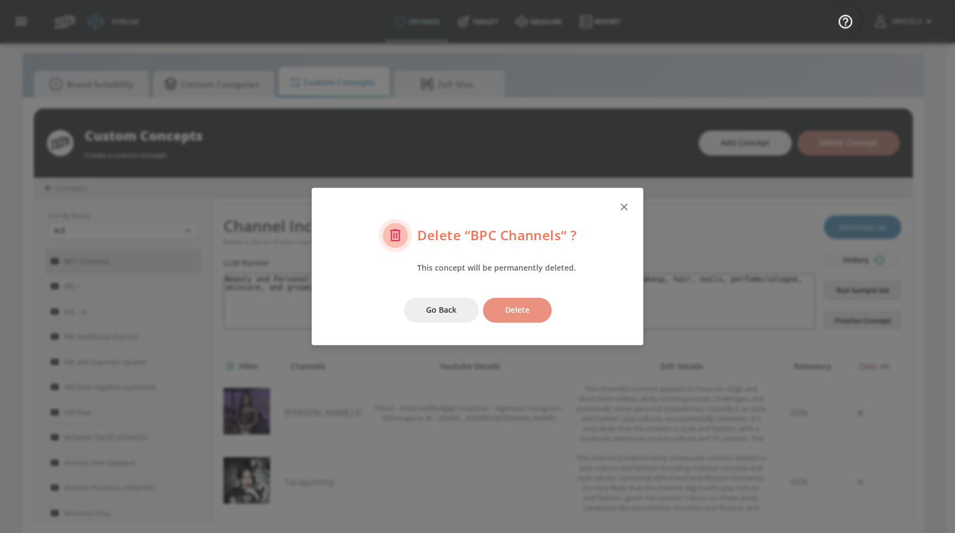
click at [514, 310] on span "Delete" at bounding box center [517, 310] width 24 height 14
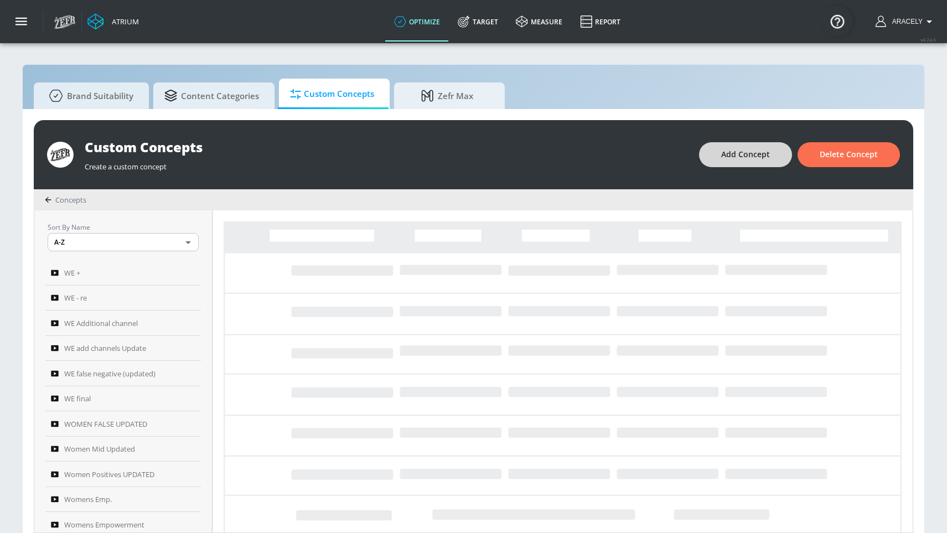
click at [754, 155] on span "Add Concept" at bounding box center [745, 155] width 49 height 14
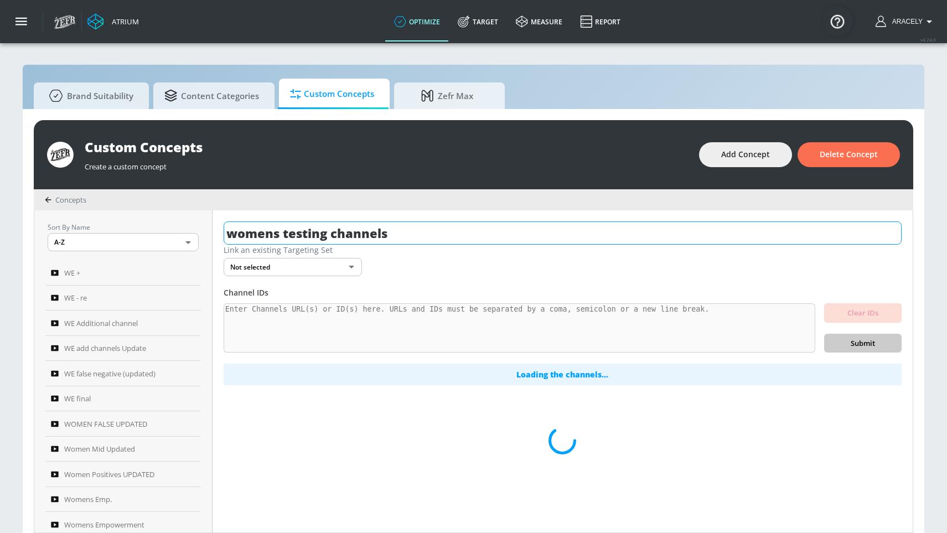
click at [364, 224] on input "womens testing channels" at bounding box center [563, 232] width 678 height 23
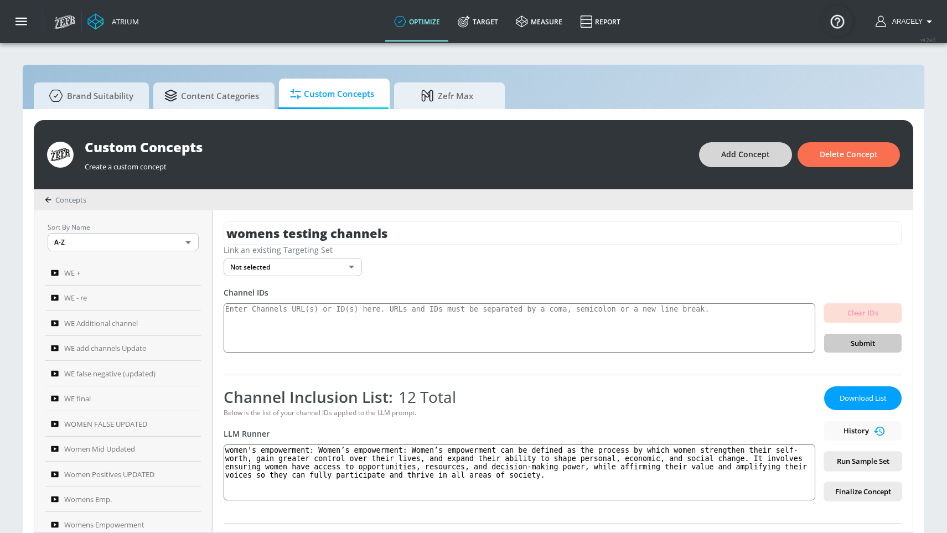
click at [755, 160] on span "Add Concept" at bounding box center [745, 155] width 49 height 14
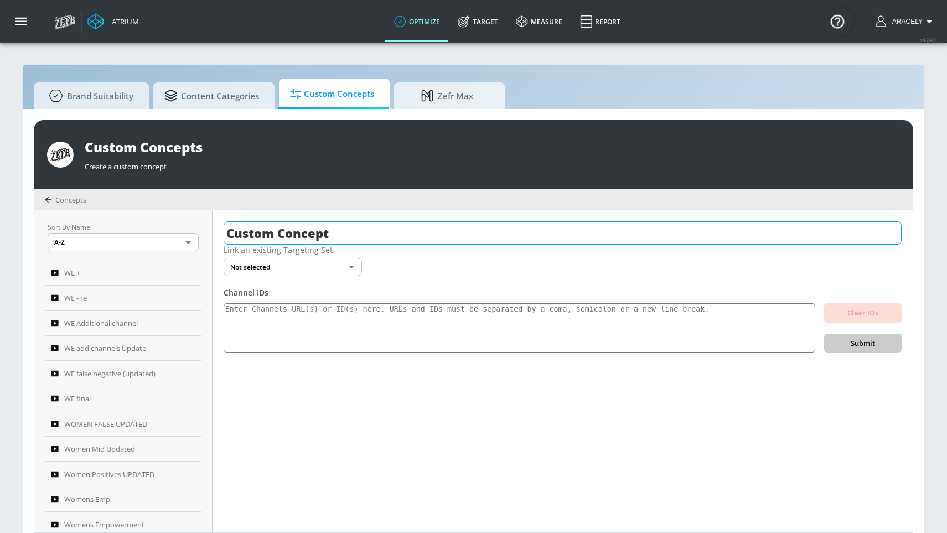
click at [405, 234] on input "Custom Concept" at bounding box center [563, 232] width 678 height 23
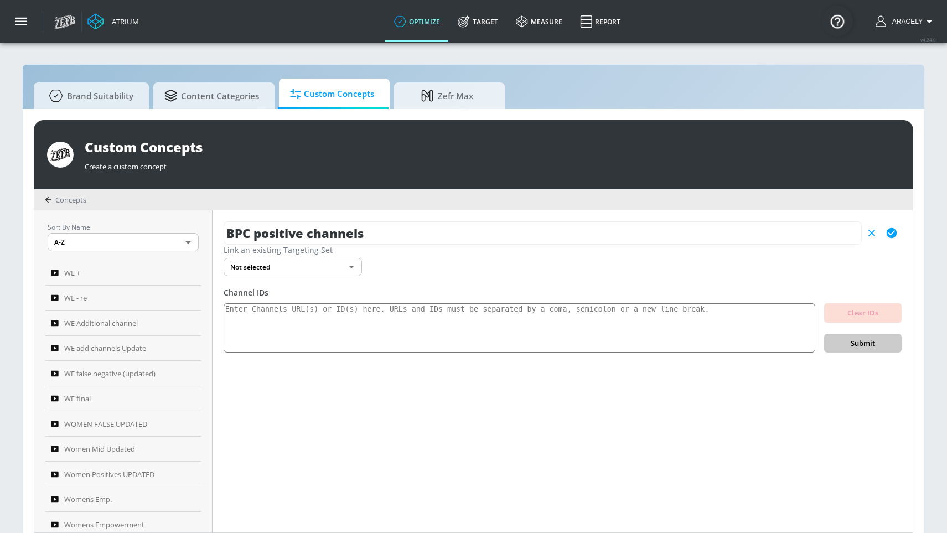
type input "BPC positive channels"
click at [886, 234] on icon "button" at bounding box center [891, 233] width 12 height 12
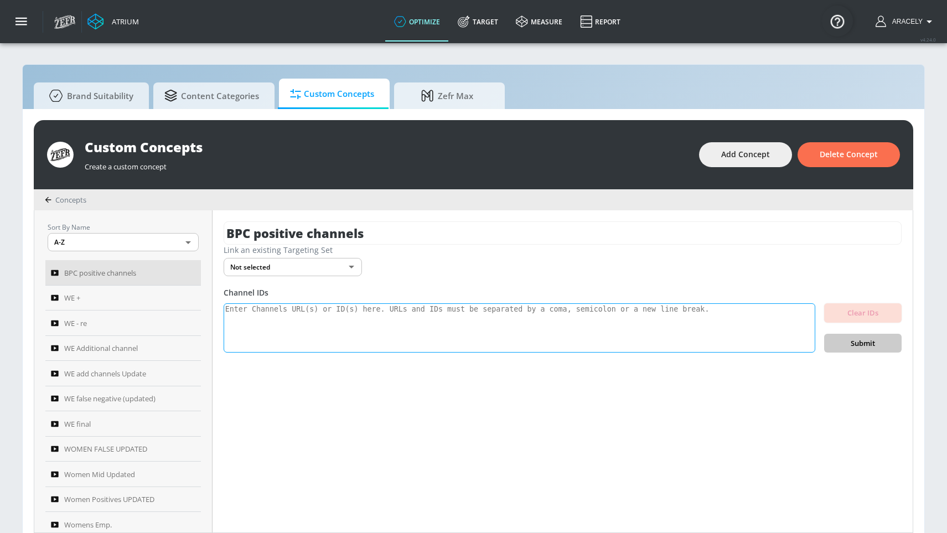
click at [252, 324] on textarea at bounding box center [519, 328] width 591 height 50
paste textarea "UCLRaBwfgBFbeKVyqlrDyq7A UCqFWn98gyB51Wyac5PHhwZw UC4ZY1-T8YV6JnXOP1FMa9Ug UCaO…"
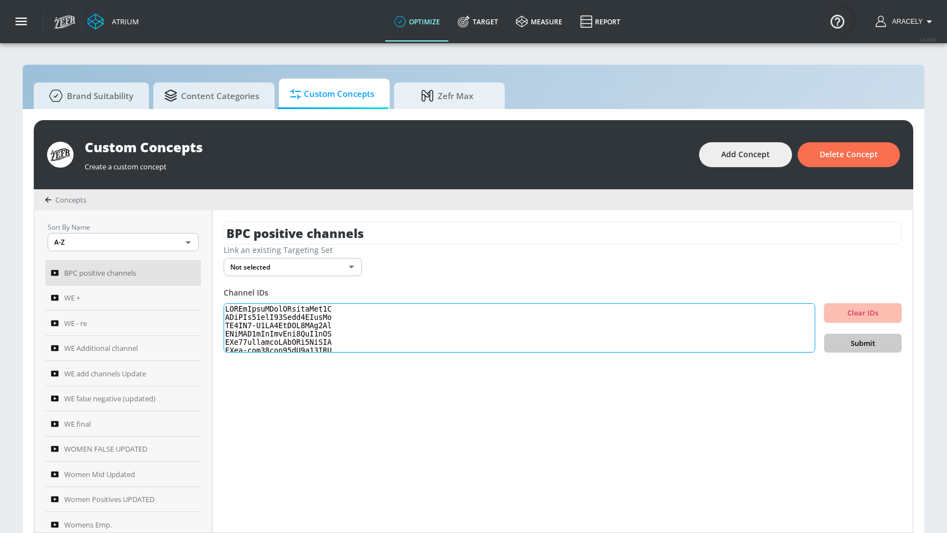
scroll to position [368, 0]
type textarea "UCLRaBwfgBFbeKVyqlrDyq7A UCqFWn98gyB51Wyac5PHhwZw UC4ZY1-T8YV6JnXOP1FMa9Ug UCaO…"
click at [313, 273] on body "Atrium optimize Target measure Report optimize Target measure Report v 4.24.0 A…" at bounding box center [473, 272] width 947 height 544
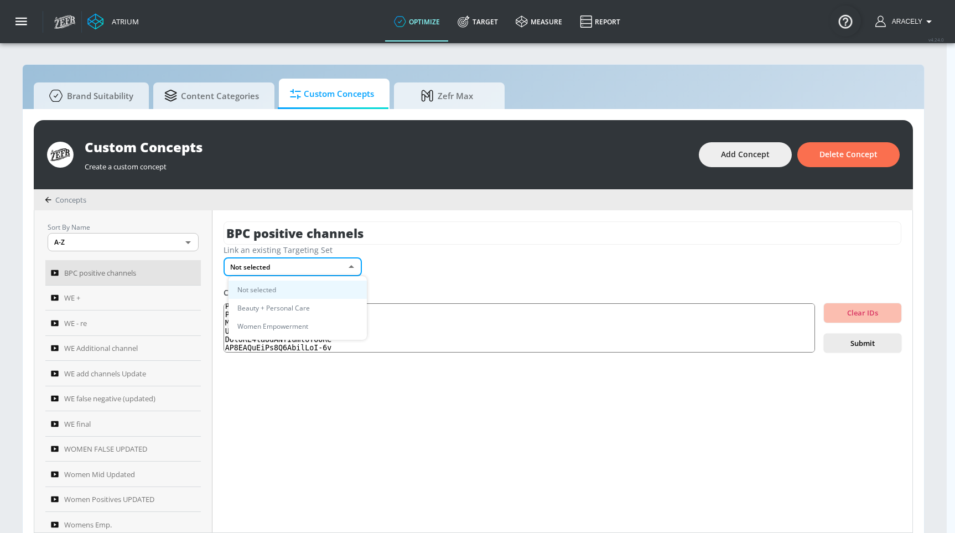
click at [425, 293] on div at bounding box center [477, 266] width 955 height 533
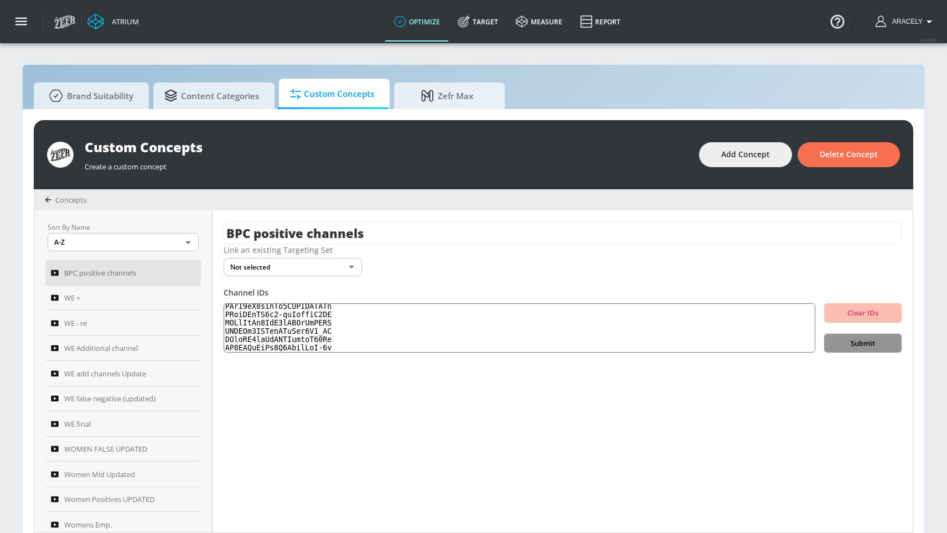
click at [877, 341] on span "Submit" at bounding box center [863, 343] width 60 height 13
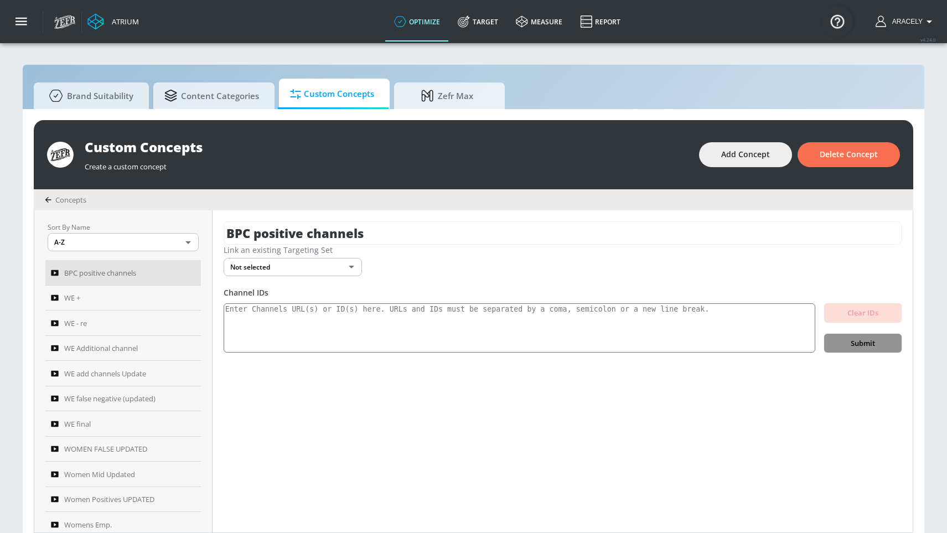
scroll to position [0, 0]
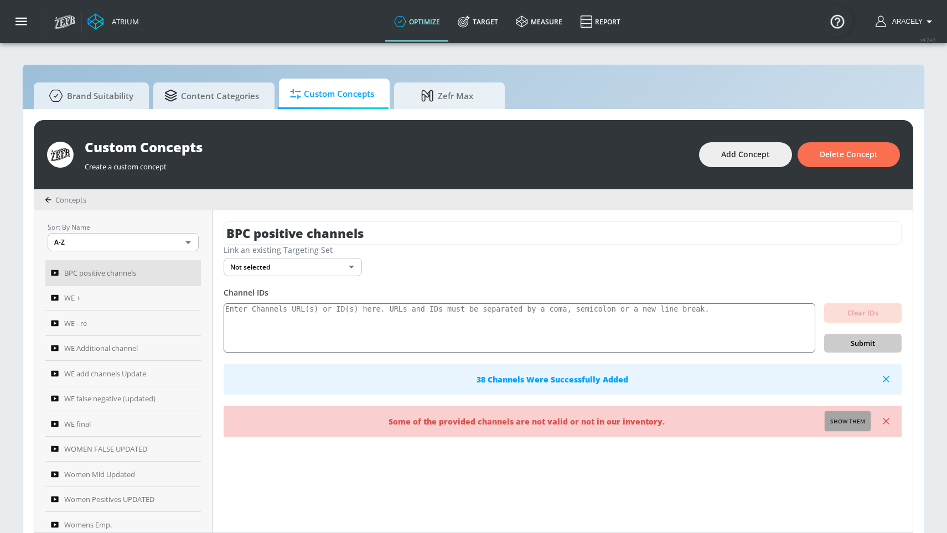
click at [845, 418] on span "Show them" at bounding box center [847, 422] width 35 height 10
type textarea "Invalid channels: UCWpdA1cH7LX3LgtIchWu2Fw UCO4YFajXraKal-1tfMu3xpQ UCNiQbGKoHh…"
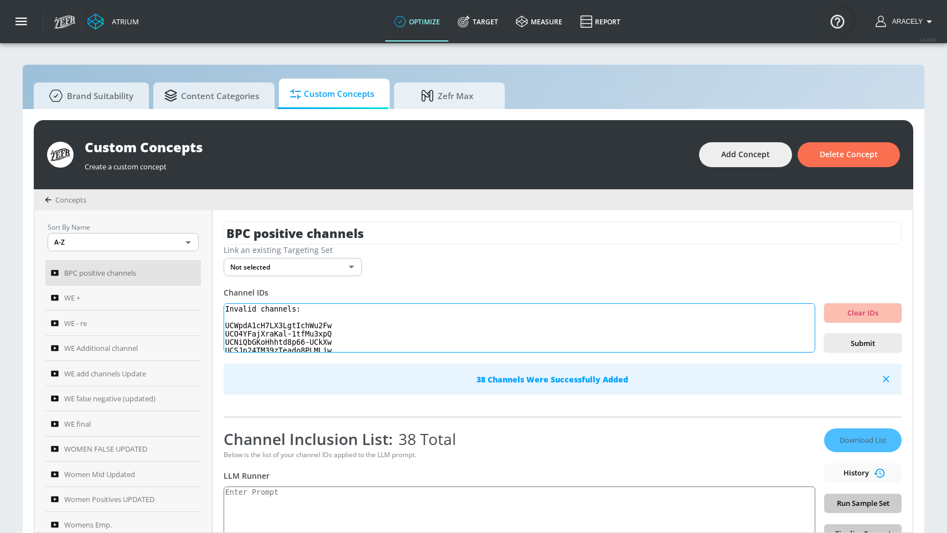
drag, startPoint x: 341, startPoint y: 345, endPoint x: 246, endPoint y: 287, distance: 111.2
click at [246, 287] on div "Channel IDs Invalid channels: UCWpdA1cH7LX3LgtIchWu2Fw UCO4YFajXraKal-1tfMu3xpQ…" at bounding box center [563, 341] width 678 height 108
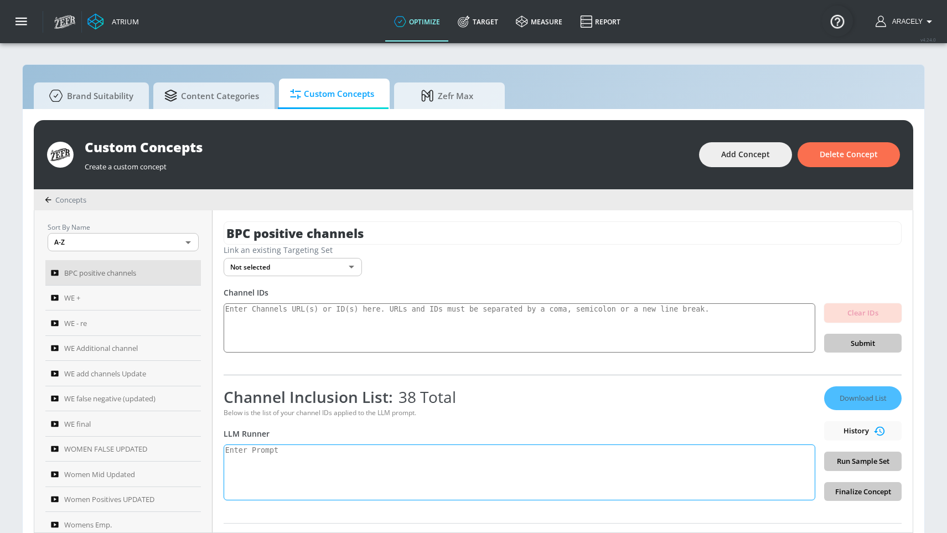
click at [266, 432] on textarea at bounding box center [519, 472] width 591 height 56
type textarea "B"
paste textarea "beauty": "Beauty and Personal Care content can include but is not limited to ma…"
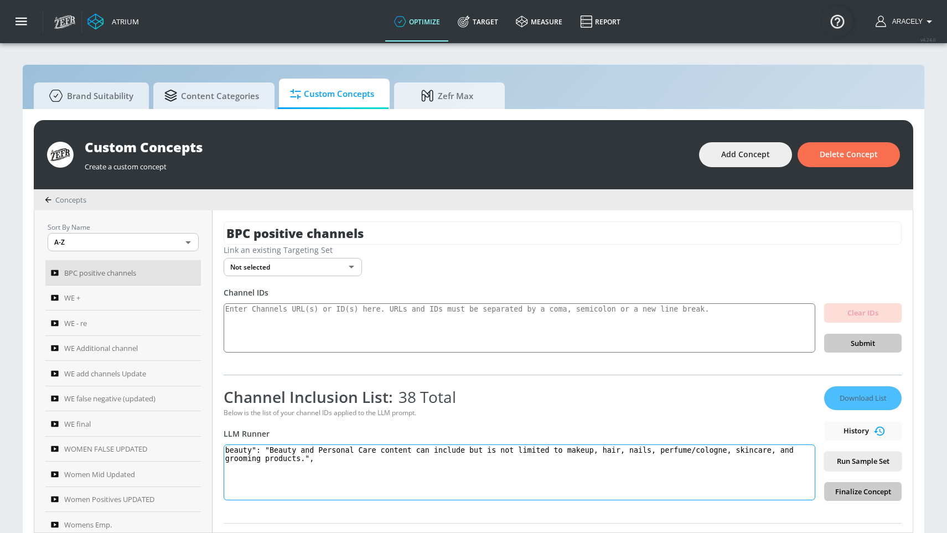
click at [260, 432] on textarea "beauty": "Beauty and Personal Care content can include but is not limited to ma…" at bounding box center [519, 472] width 591 height 56
click at [271, 432] on textarea "beauty: "Beauty and Personal Care content can include but is not limited to mak…" at bounding box center [519, 472] width 591 height 56
click at [324, 432] on textarea "beauty: Beauty and Personal Care content can include but is not limited to make…" at bounding box center [519, 472] width 591 height 56
type textarea "beauty: Beauty and Personal Care content can include but is not limited to make…"
click at [847, 432] on span "Run Sample Set" at bounding box center [863, 461] width 60 height 13
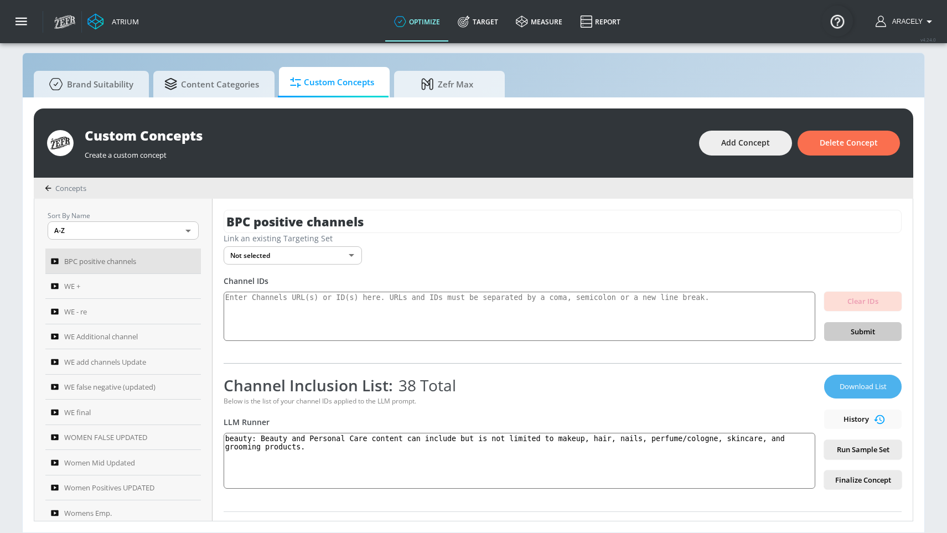
click at [835, 386] on span "Download List" at bounding box center [862, 386] width 55 height 13
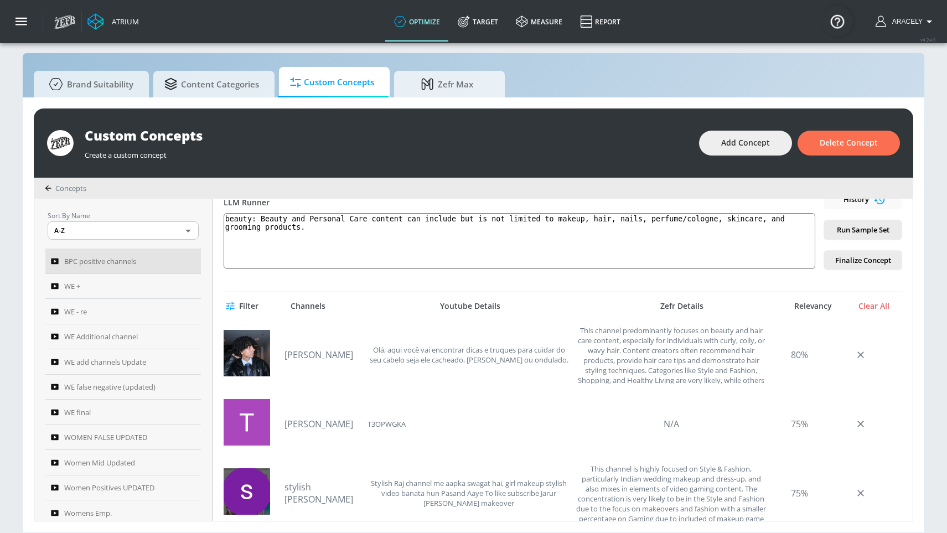
scroll to position [8, 0]
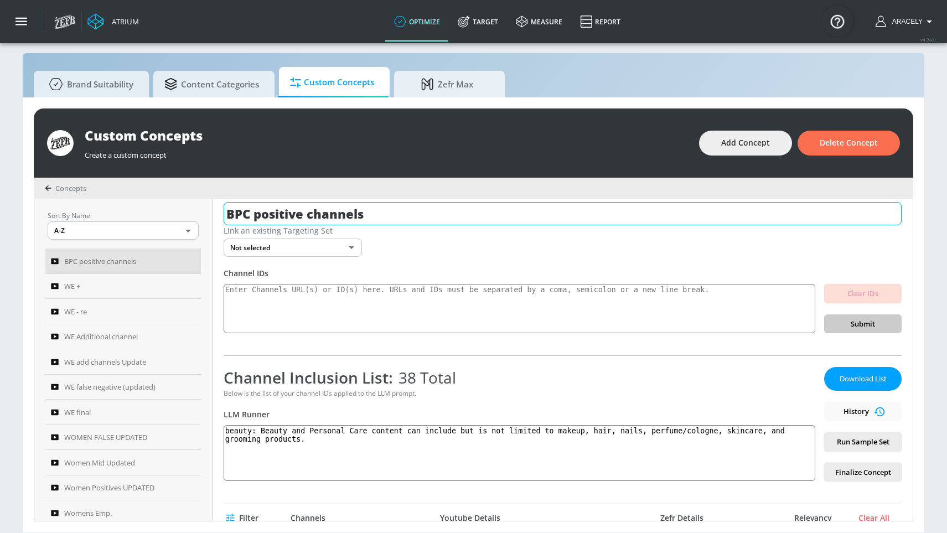
drag, startPoint x: 393, startPoint y: 214, endPoint x: 377, endPoint y: 216, distance: 15.6
click at [377, 216] on input "BPC positive channels" at bounding box center [563, 213] width 678 height 23
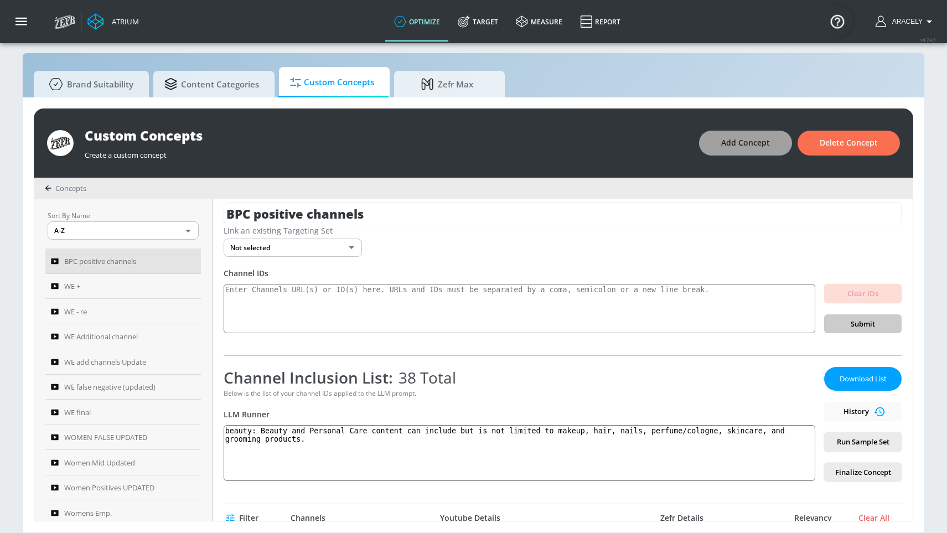
click at [739, 137] on span "Add Concept" at bounding box center [745, 143] width 49 height 14
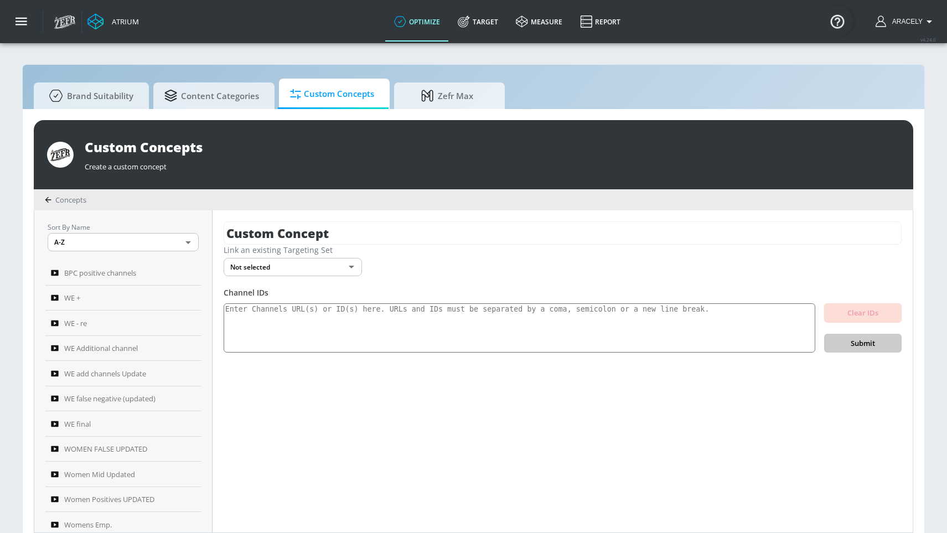
click at [422, 246] on div "Link an existing Targeting Set" at bounding box center [563, 250] width 678 height 11
click at [422, 232] on input "Custom Concept" at bounding box center [563, 232] width 678 height 23
click at [423, 232] on input "Custom Concept" at bounding box center [563, 232] width 678 height 23
type input "BPC pt. 2 positive"
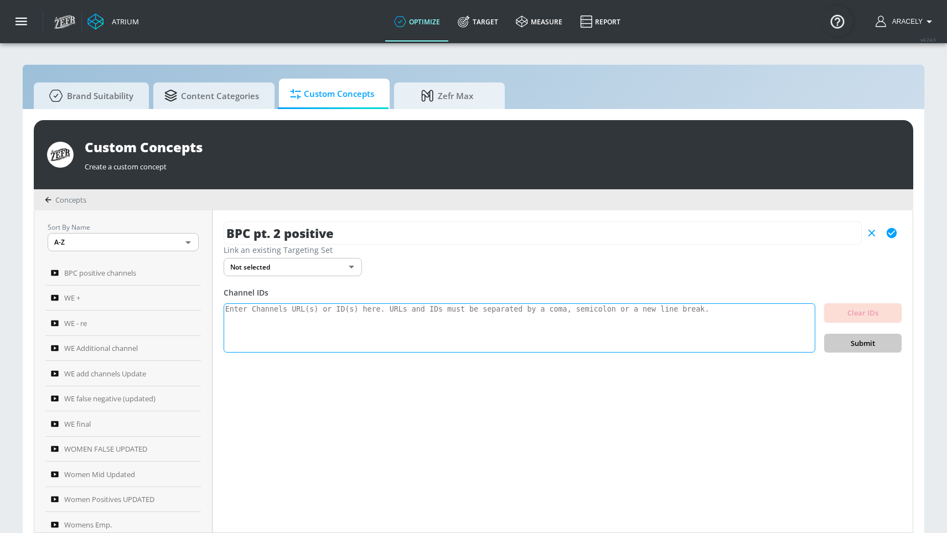
click at [304, 314] on textarea at bounding box center [519, 328] width 591 height 50
paste textarea "UC-T3x2pClvdPbb8hgk3K17w UCKAfjyrGgdDkkcKYVbz6vsQ UCsAmMnrLrjciiGyVli1f6vw UCsG…"
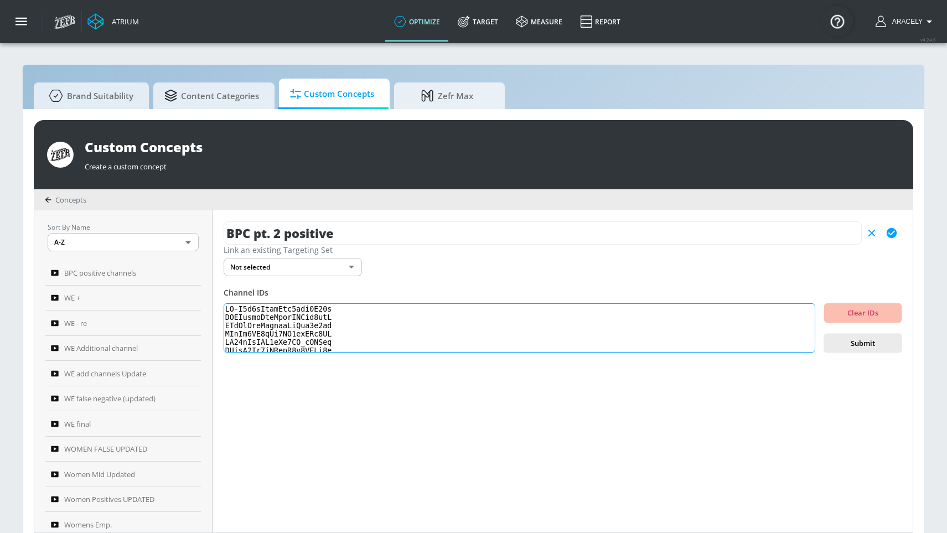
scroll to position [368, 0]
type textarea "UC-T3x2pClvdPbb8hgk3K17w UCKAfjyrGgdDkkcKYVbz6vsQ UCsAmMnrLrjciiGyVli1f6vw UCsG…"
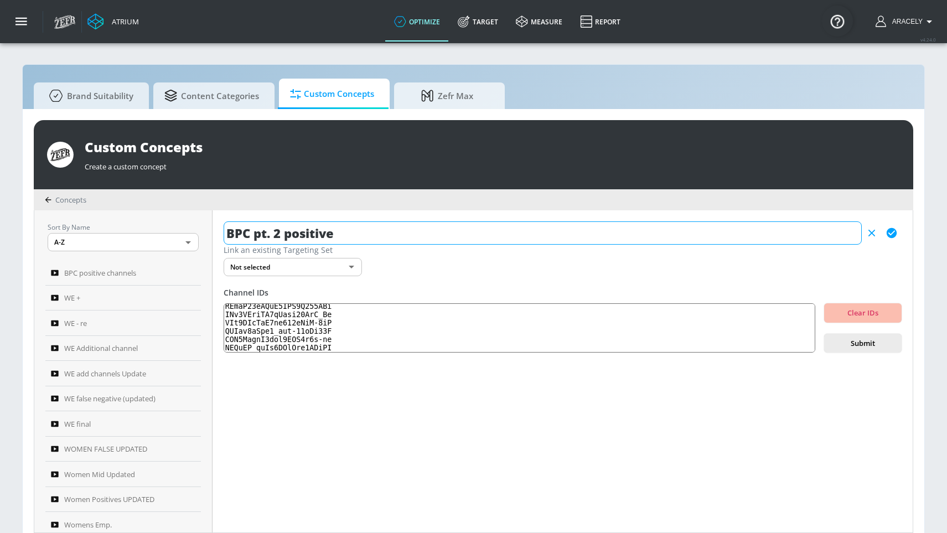
click at [896, 231] on icon "button" at bounding box center [891, 233] width 12 height 12
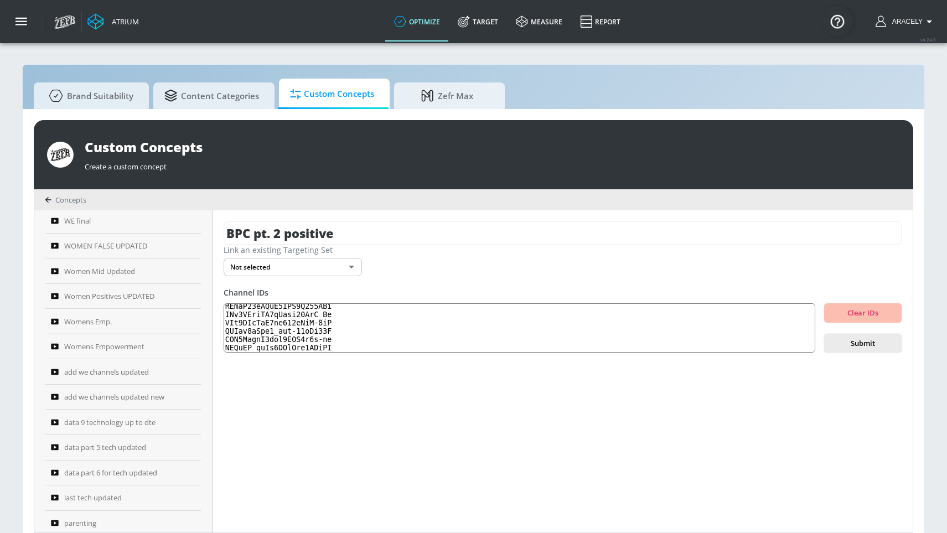
scroll to position [368, 0]
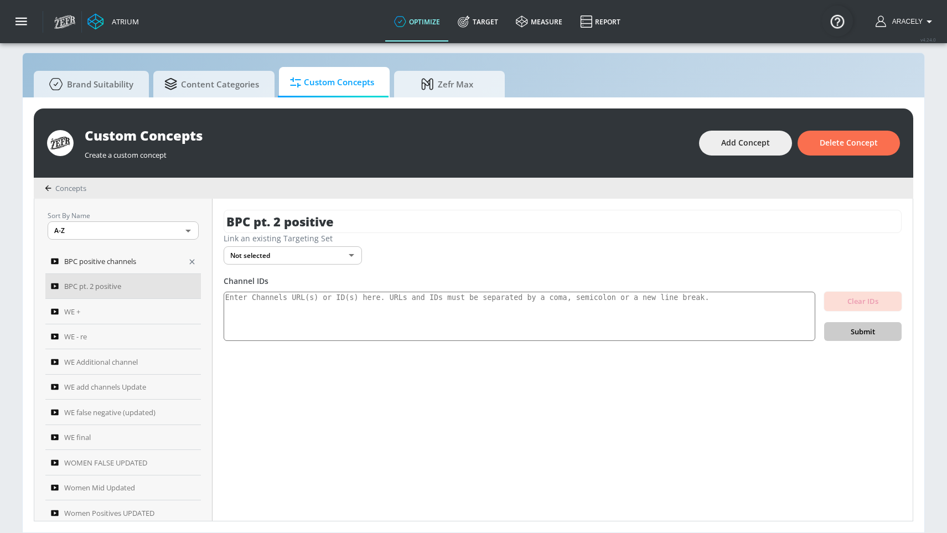
click at [189, 260] on icon "button" at bounding box center [191, 261] width 5 height 5
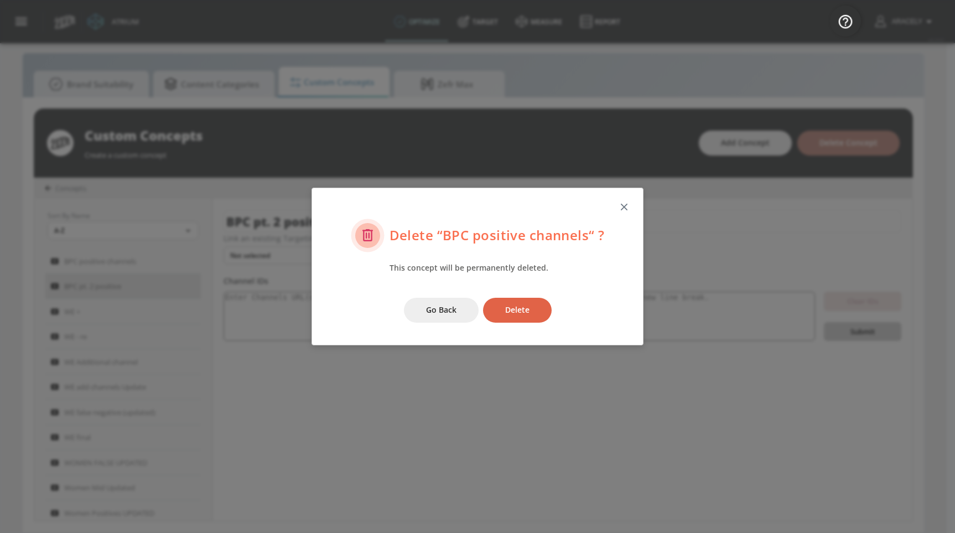
click at [523, 305] on span "Delete" at bounding box center [517, 310] width 24 height 14
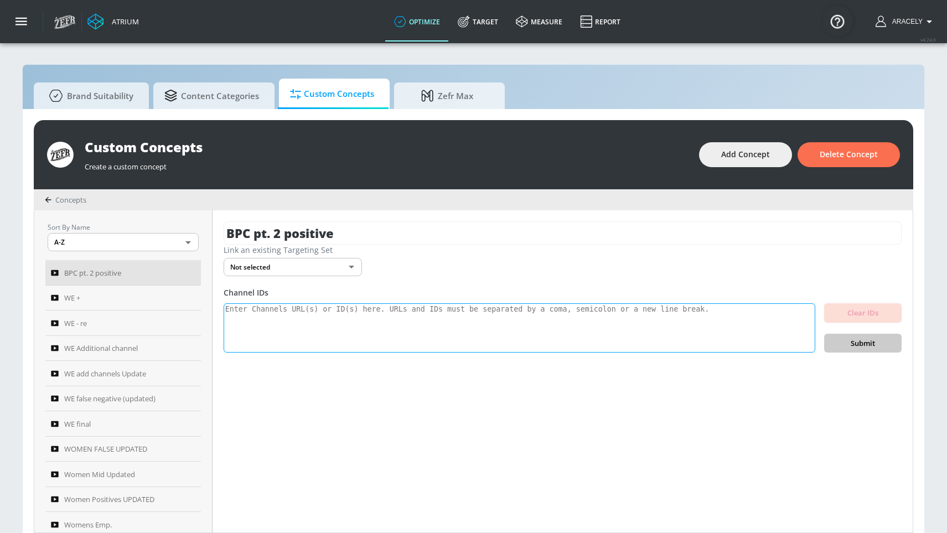
click at [294, 318] on textarea at bounding box center [519, 328] width 591 height 50
click at [363, 317] on textarea at bounding box center [519, 328] width 591 height 50
paste textarea "UC-T3x2pClvdPbb8hgk3K17w UCKAfjyrGgdDkkcKYVbz6vsQ UCsAmMnrLrjciiGyVli1f6vw UCsG…"
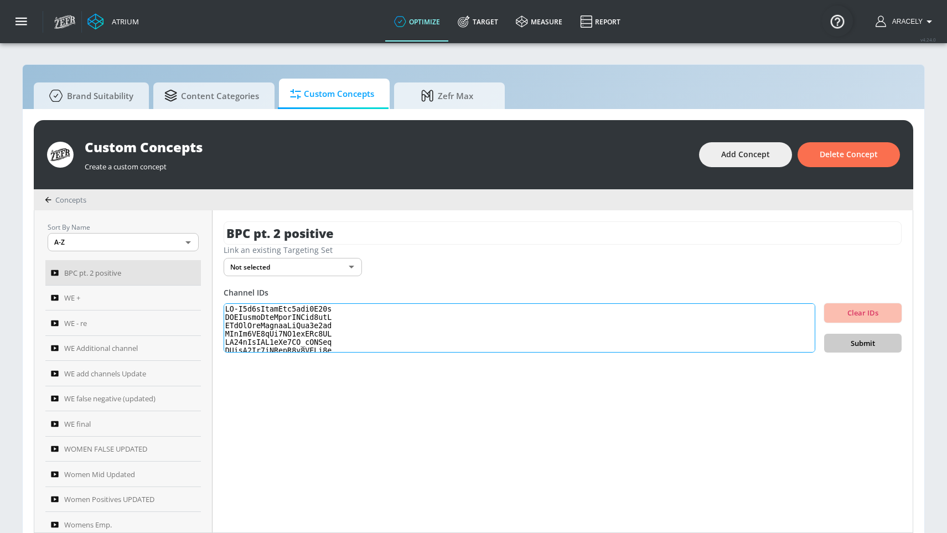
scroll to position [368, 0]
type textarea "UC-T3x2pClvdPbb8hgk3K17w UCKAfjyrGgdDkkcKYVbz6vsQ UCsAmMnrLrjciiGyVli1f6vw UCsG…"
click at [853, 341] on span "Submit" at bounding box center [863, 343] width 60 height 13
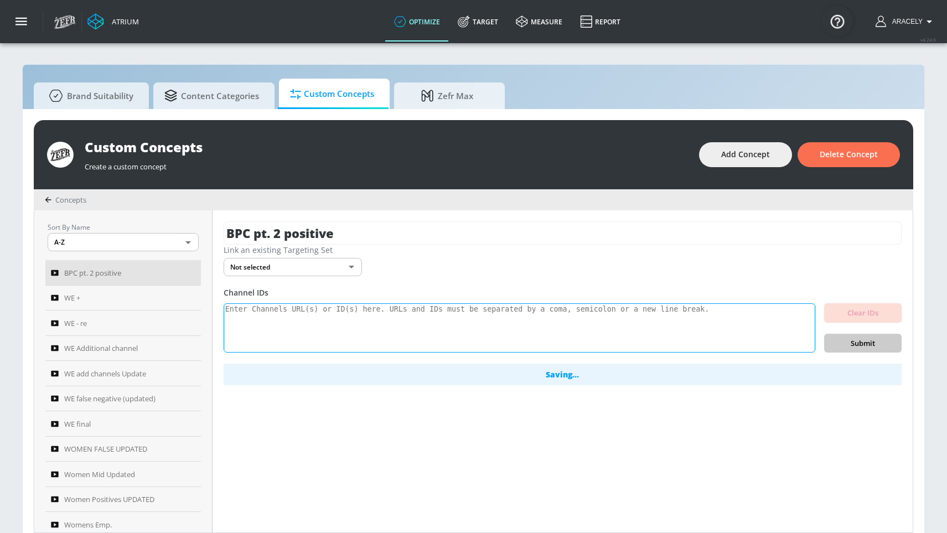
scroll to position [0, 0]
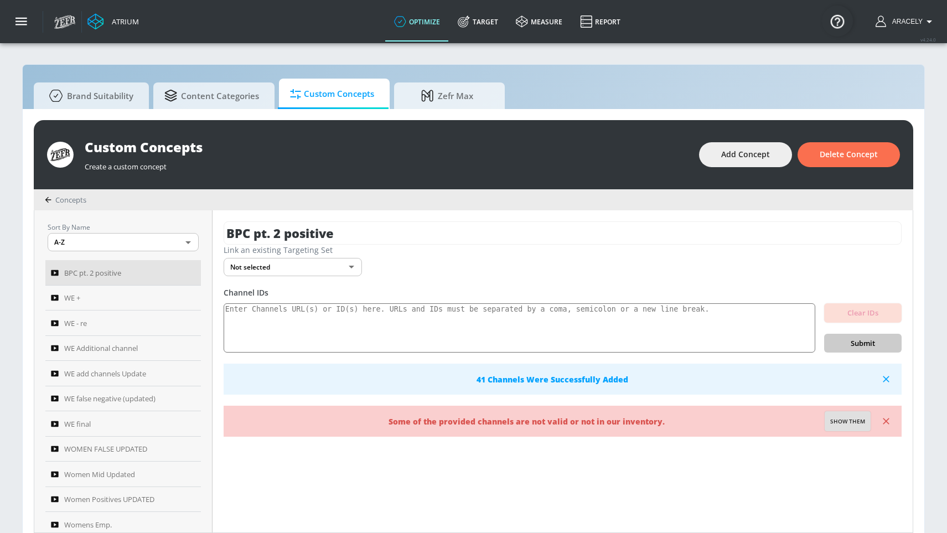
click at [858, 415] on button "Show them" at bounding box center [847, 421] width 46 height 20
type textarea "Invalid channels: UCKqw2uCjk6_anv-47jTi86A UCn5KFkxXM7xAnhc84VhH_Tg UCsAmMnrLrj…"
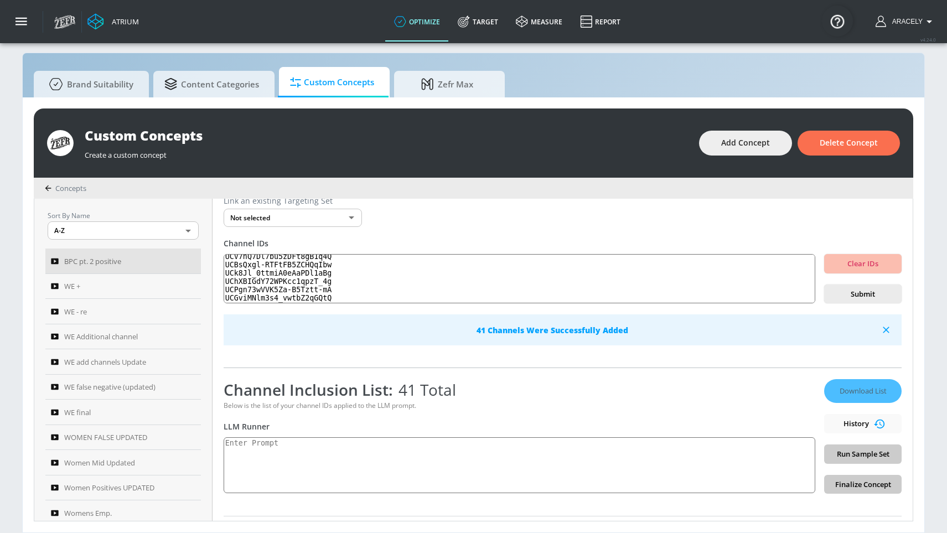
scroll to position [107, 0]
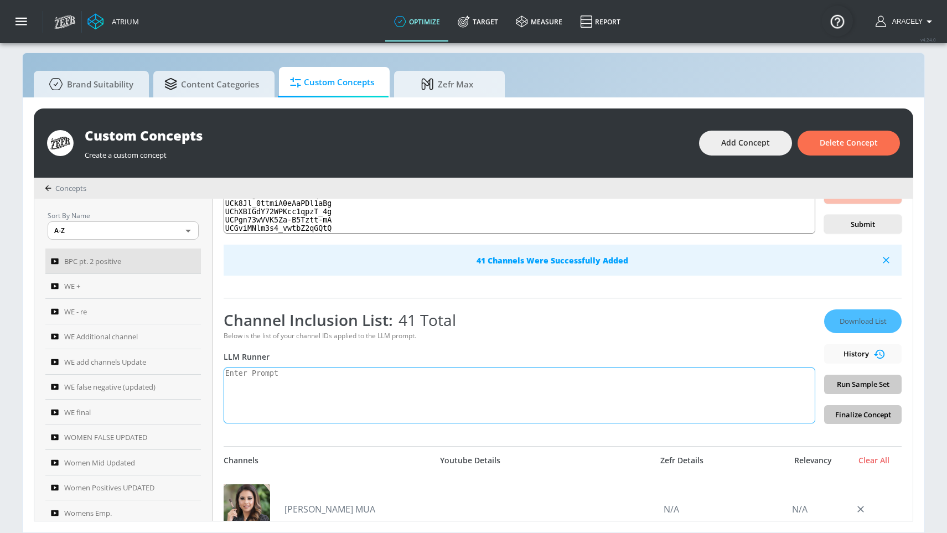
click at [318, 391] on textarea at bounding box center [519, 395] width 591 height 56
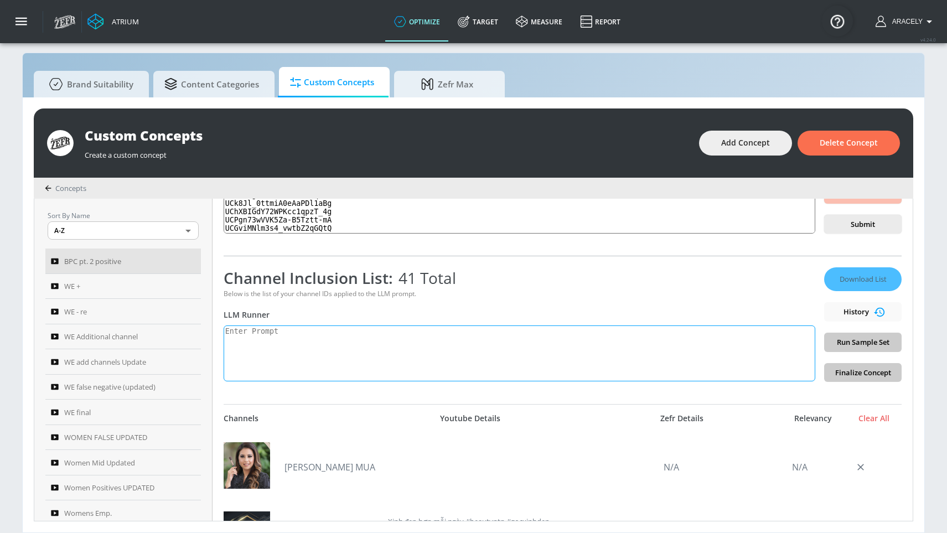
click at [318, 354] on textarea at bounding box center [519, 353] width 591 height 56
paste textarea "beauty": "Beauty and Personal Care content can include but is not limited to ma…"
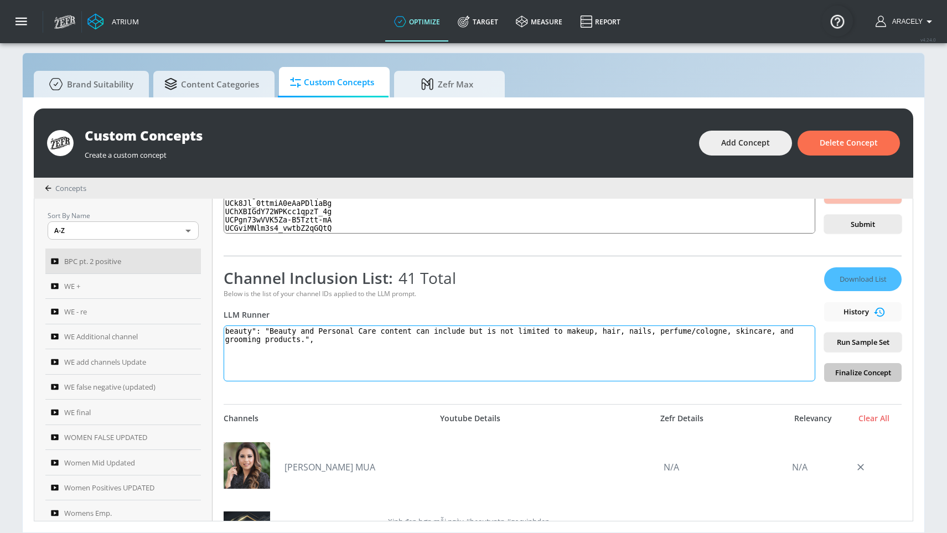
click at [273, 330] on textarea "beauty": "Beauty and Personal Care content can include but is not limited to ma…" at bounding box center [519, 353] width 591 height 56
click at [327, 344] on textarea "beauty: Beauty and Personal Care content can include but is not limited to make…" at bounding box center [519, 353] width 591 height 56
type textarea "beauty: Beauty and Personal Care content can include but is not limited to make…"
click at [874, 341] on span "Run Sample Set" at bounding box center [863, 342] width 60 height 13
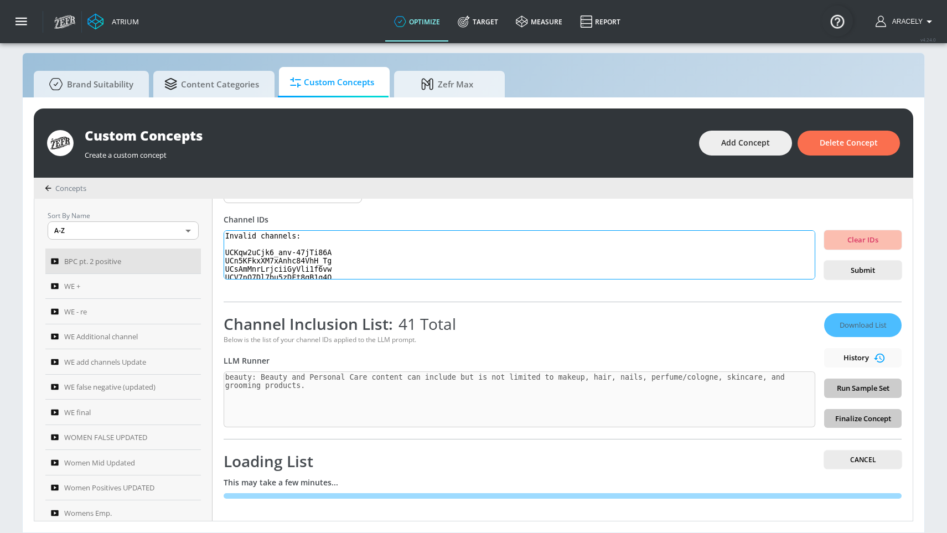
scroll to position [45, 0]
drag, startPoint x: 231, startPoint y: 237, endPoint x: 348, endPoint y: 354, distance: 165.1
click at [347, 355] on div "BPC pt. 2 positive Link an existing Targeting Set Not selected none ​ Channel I…" at bounding box center [562, 360] width 700 height 322
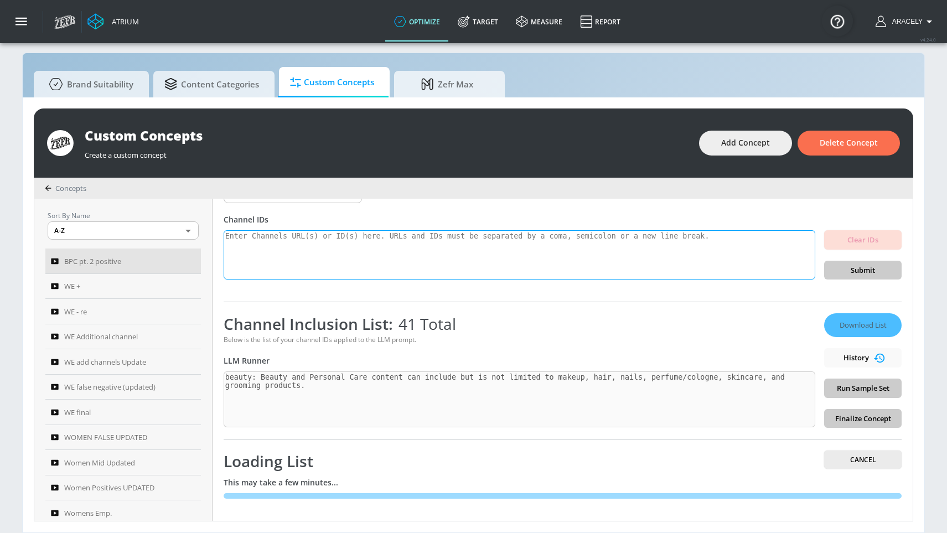
scroll to position [0, 0]
click at [345, 366] on div "Channel Inclusion List: 41 Total Below is the list of your channel IDs applied …" at bounding box center [519, 370] width 591 height 115
click at [379, 335] on div "Below is the list of your channel IDs applied to the LLM prompt." at bounding box center [519, 339] width 591 height 9
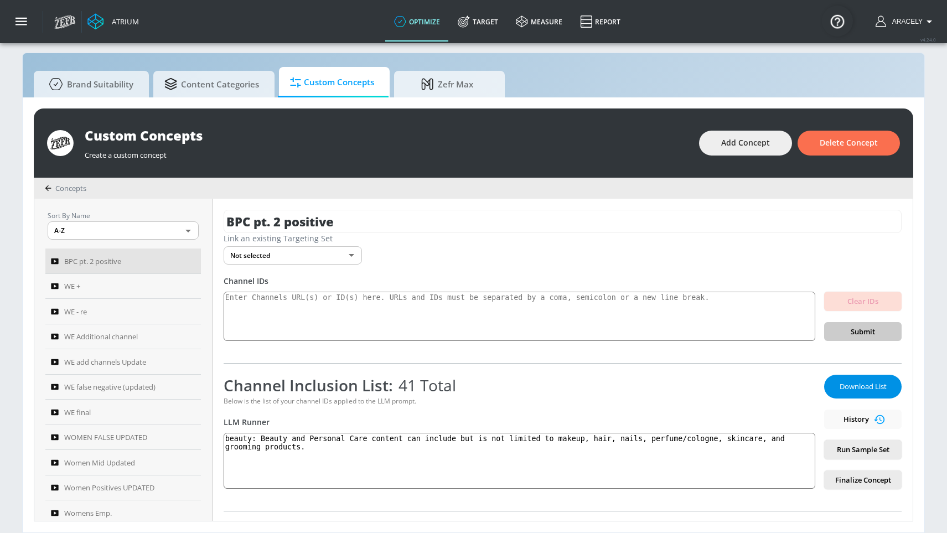
click at [835, 384] on span "Download List" at bounding box center [862, 386] width 55 height 13
click at [725, 148] on span "Add Concept" at bounding box center [745, 143] width 49 height 14
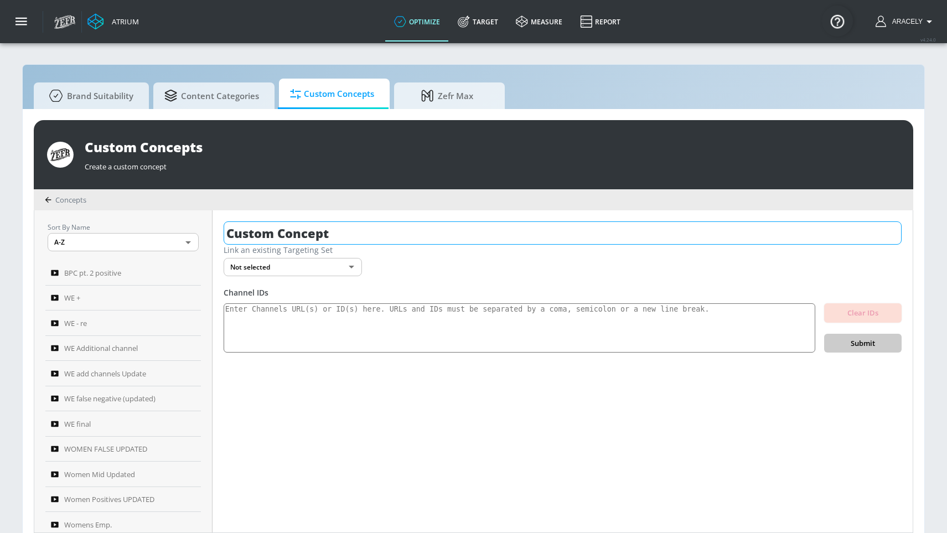
click at [291, 227] on input "Custom Concept" at bounding box center [563, 232] width 678 height 23
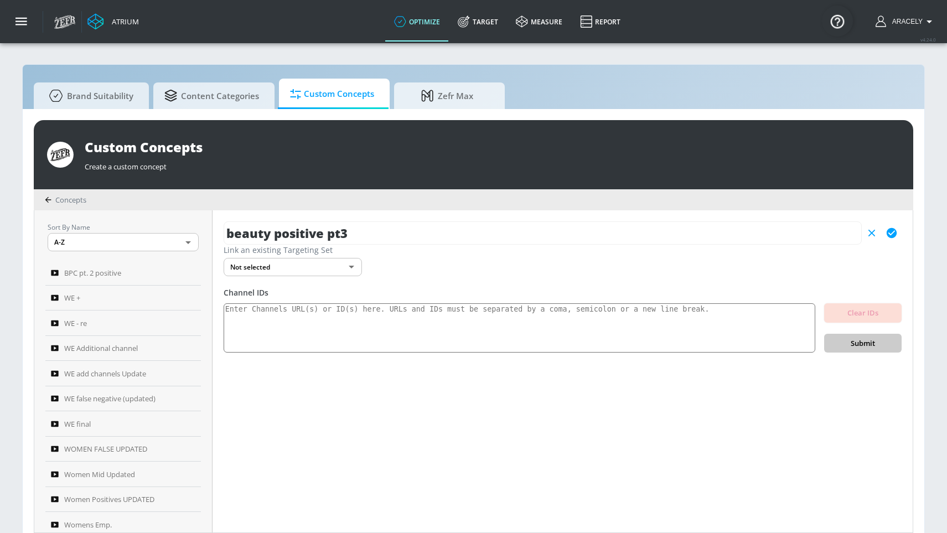
type input "beauty positive pt3"
click at [902, 229] on div "beauty positive pt3 Link an existing Targeting Set Not selected none ​ Channel …" at bounding box center [562, 371] width 700 height 322
click at [900, 230] on button "button" at bounding box center [891, 233] width 20 height 20
click at [619, 311] on textarea at bounding box center [519, 328] width 591 height 50
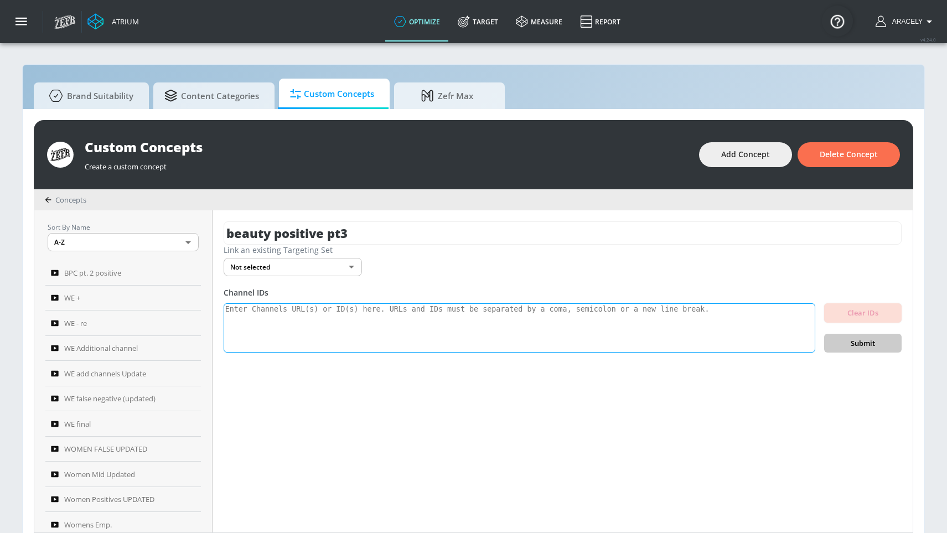
click at [414, 324] on textarea at bounding box center [519, 328] width 591 height 50
paste textarea "UCzhvL_zMCcbAfRZbeSgpIKA UCyddei0-SbMEx_vGyijRwnw UCVTzyW8Dz8KbbdTyezDw44A UCAa…"
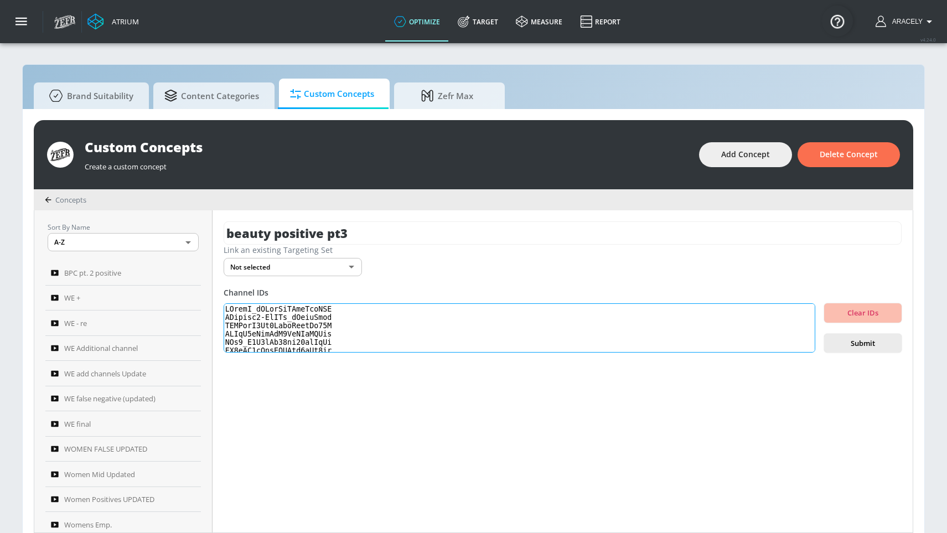
scroll to position [368, 0]
type textarea "UCzhvL_zMCcbAfRZbeSgpIKA UCyddei0-SbMEx_vGyijRwnw UCVTzyW8Dz8KbbdTyezDw44A UCAa…"
click at [859, 342] on span "Submit" at bounding box center [863, 343] width 60 height 13
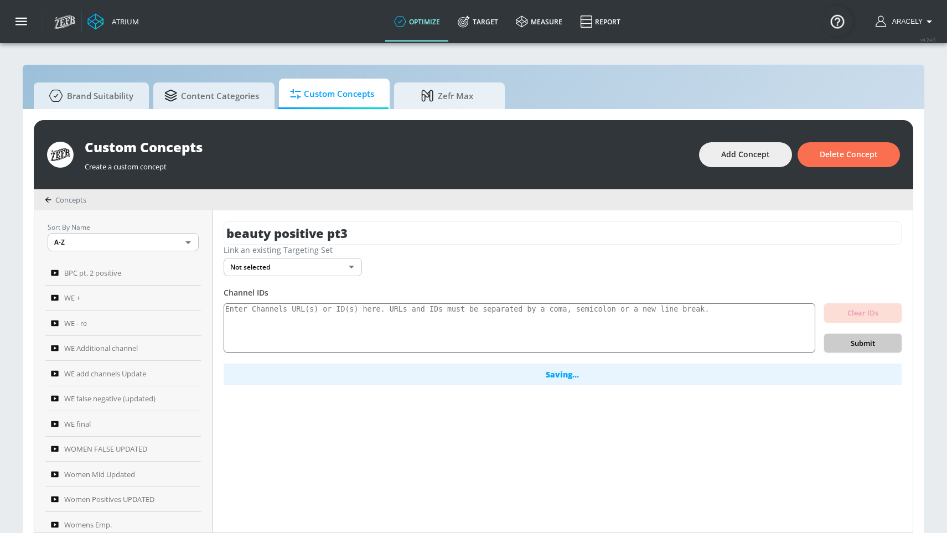
scroll to position [0, 0]
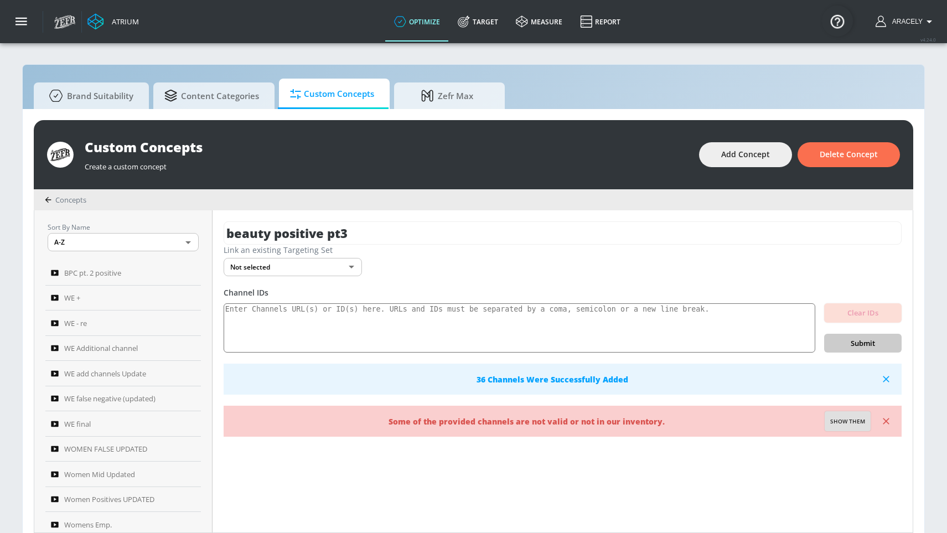
click at [846, 415] on button "Show them" at bounding box center [847, 421] width 46 height 20
type textarea "Invalid channels: UCb3_H4P0mDv37qv72stNeUw UCAaE1vUroMmF0PeEQrZGVaw UCg6Gp3PsRl…"
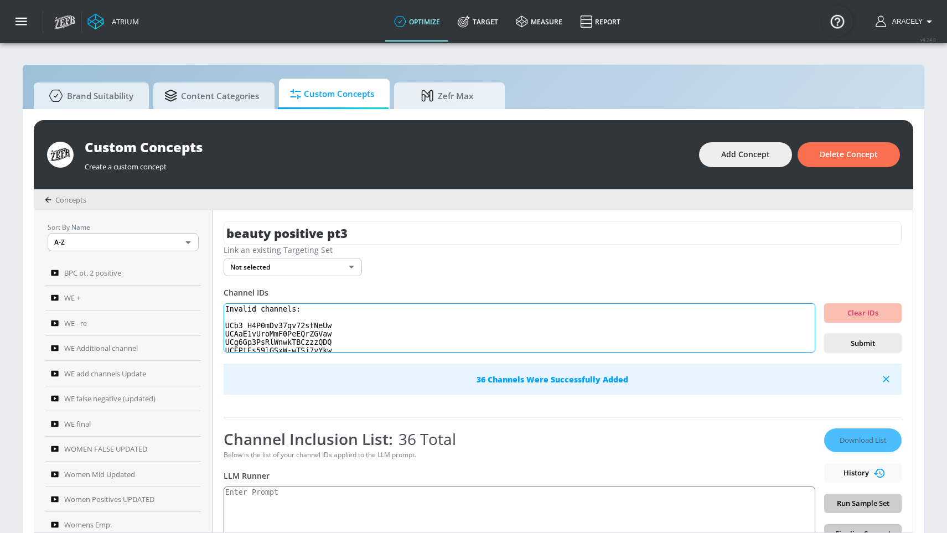
drag, startPoint x: 341, startPoint y: 346, endPoint x: 202, endPoint y: 295, distance: 147.7
click at [202, 295] on div "Sort By Name A-Z ASC ​ BPC pt. 2 positive WE + WE - re WE Additional channel WE…" at bounding box center [473, 371] width 878 height 322
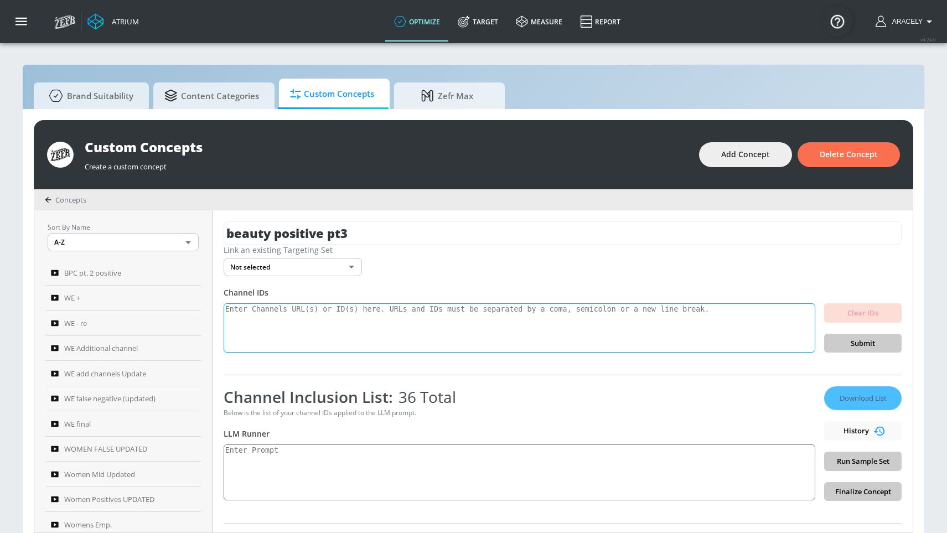
click at [357, 320] on textarea at bounding box center [519, 328] width 591 height 50
paste textarea "UCNmnt92VdONJ94Js-DuXc5w UCfUEIcUR_dLBeniTW3KI6PQ UCagvLmgN0U40rU_6SoeLRAQ UCDq…"
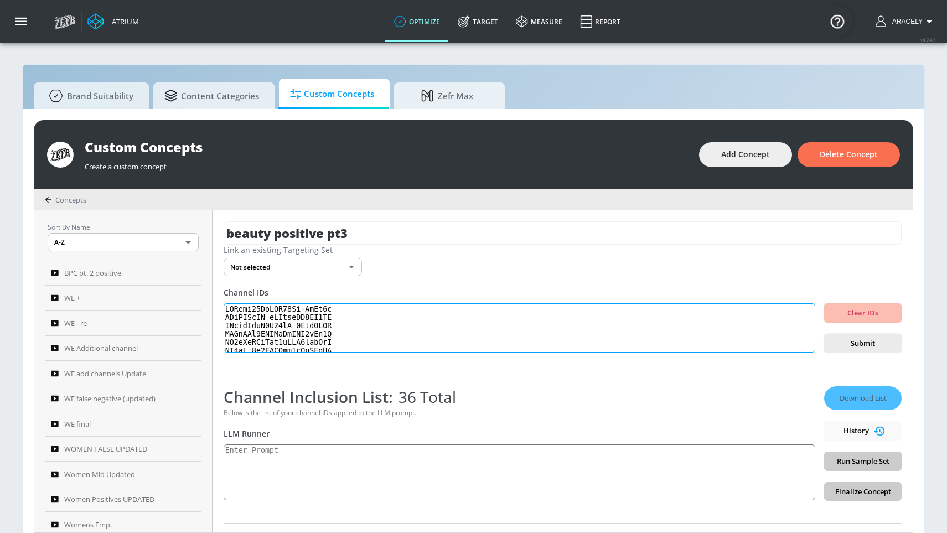
scroll to position [368, 0]
type textarea "UCNmnt92VdONJ94Js-DuXc5w UCfUEIcUR_dLBeniTW3KI6PQ UCagvLmgN0U40rU_6SoeLRAQ UCDq…"
click at [854, 343] on span "Submit" at bounding box center [863, 343] width 60 height 13
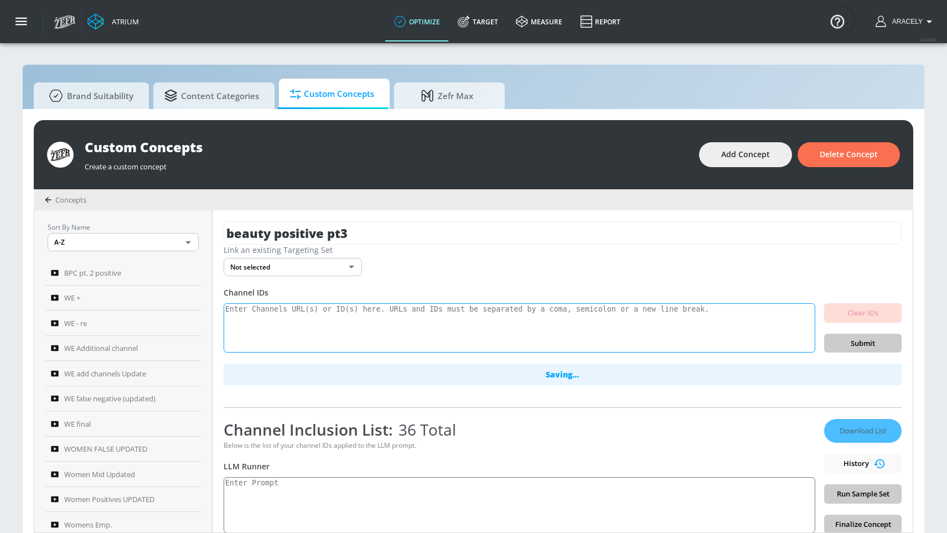
scroll to position [0, 0]
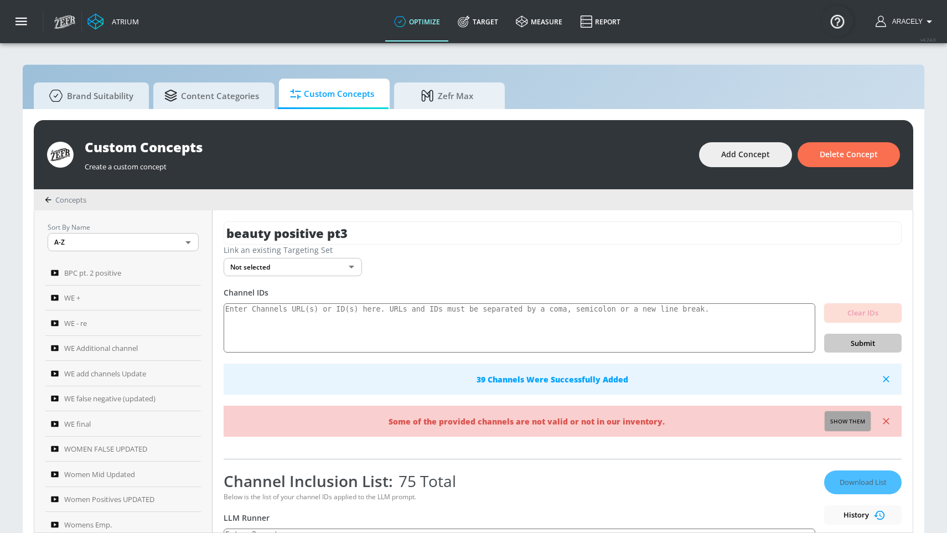
click at [837, 425] on span "Show them" at bounding box center [847, 422] width 35 height 10
type textarea "Invalid channels: UCDqQKk4VPIQuLcCWI5qYk4Q UCcNDF2ERqHMis4N2CR_cXKg UCU2jKxW4Vs…"
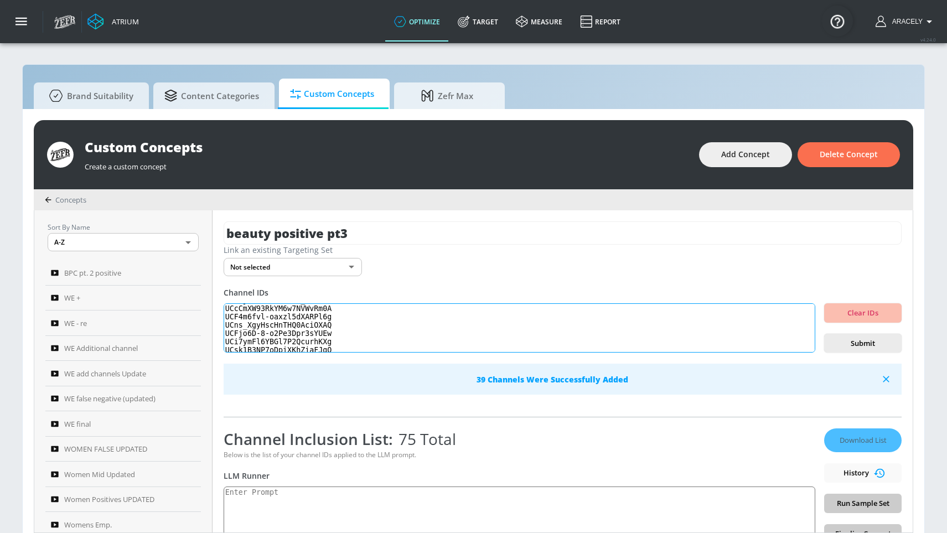
scroll to position [61, 0]
drag, startPoint x: 230, startPoint y: 308, endPoint x: 286, endPoint y: 374, distance: 87.1
click at [286, 374] on div "Channel IDs Invalid channels: UCDqQKk4VPIQuLcCWI5qYk4Q UCcNDF2ERqHMis4N2CR_cXKg…" at bounding box center [563, 341] width 678 height 108
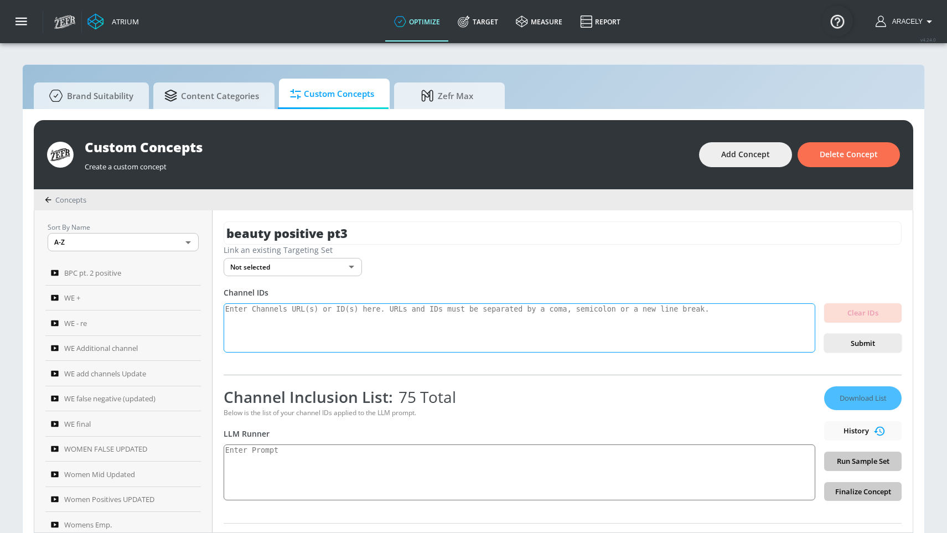
scroll to position [0, 0]
click at [463, 432] on textarea at bounding box center [519, 472] width 591 height 56
click at [265, 432] on textarea at bounding box center [519, 472] width 591 height 56
paste textarea "beauty": "Beauty and Personal Care content can include but is not limited to ma…"
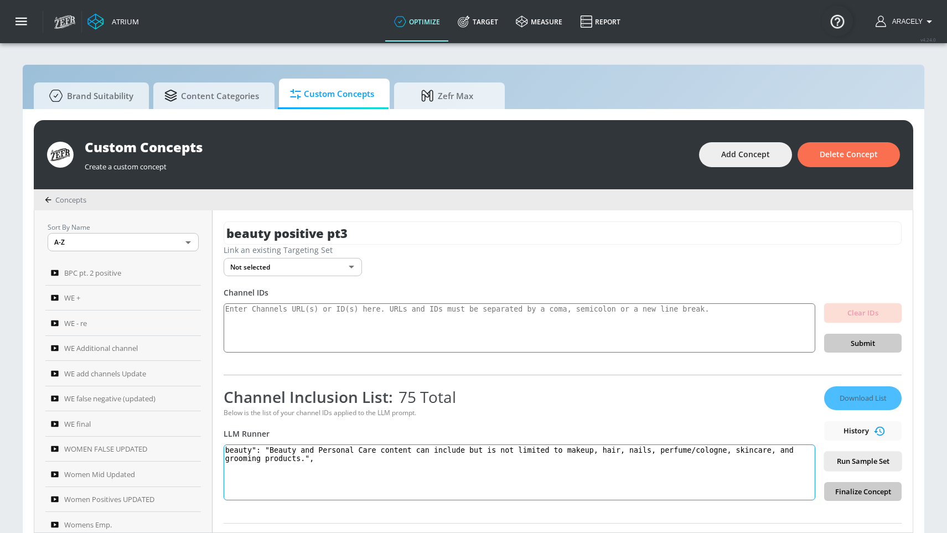
click at [259, 432] on textarea "beauty": "Beauty and Personal Care content can include but is not limited to ma…" at bounding box center [519, 472] width 591 height 56
click at [271, 432] on textarea "beauty: "Beauty and Personal Care content can include but is not limited to mak…" at bounding box center [519, 472] width 591 height 56
click at [342, 432] on textarea "beauty: Beauty and Personal Care content can include but is not limited to make…" at bounding box center [519, 472] width 591 height 56
type textarea "beauty: Beauty and Personal Care content can include but is not limited to make…"
click at [855, 432] on span "Run Sample Set" at bounding box center [863, 461] width 60 height 13
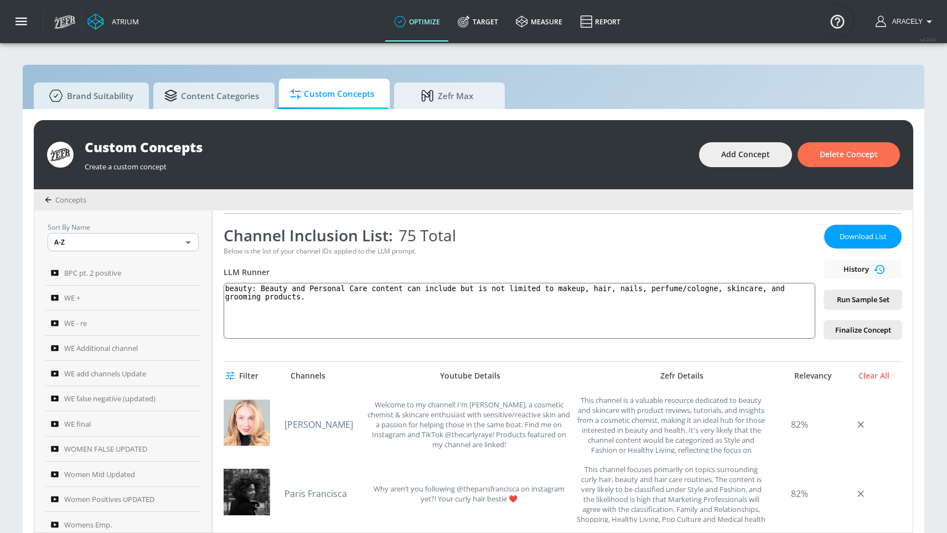
scroll to position [136, 0]
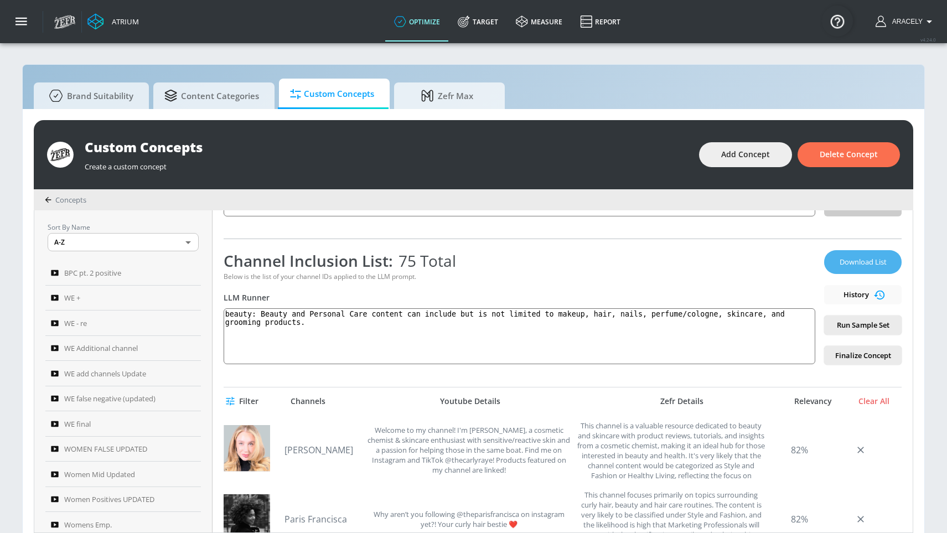
click at [847, 262] on span "Download List" at bounding box center [862, 262] width 55 height 13
